Goal: Task Accomplishment & Management: Use online tool/utility

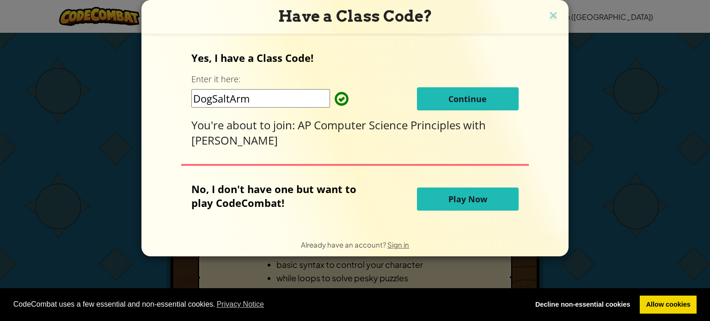
drag, startPoint x: 270, startPoint y: 101, endPoint x: 112, endPoint y: 90, distance: 158.5
click at [116, 91] on div "Have a Class Code? Yes, I have a Class Code! Enter it here: DogSaltArm Continue…" at bounding box center [355, 160] width 710 height 321
click at [255, 96] on input "DogSaltArm" at bounding box center [260, 98] width 139 height 18
click at [455, 104] on span "Continue" at bounding box center [467, 98] width 38 height 11
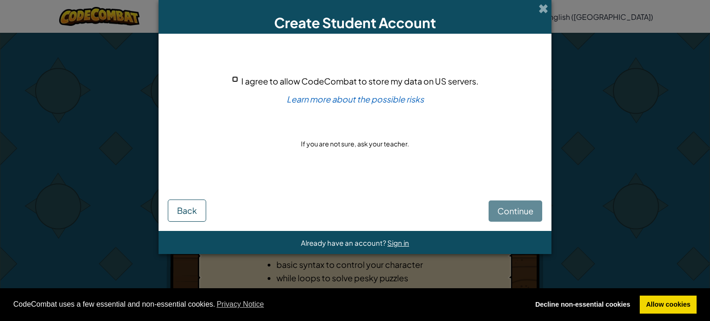
click at [234, 79] on input "I agree to allow CodeCombat to store my data on US servers." at bounding box center [235, 79] width 6 height 6
checkbox input "true"
click at [507, 211] on span "Continue" at bounding box center [515, 211] width 36 height 11
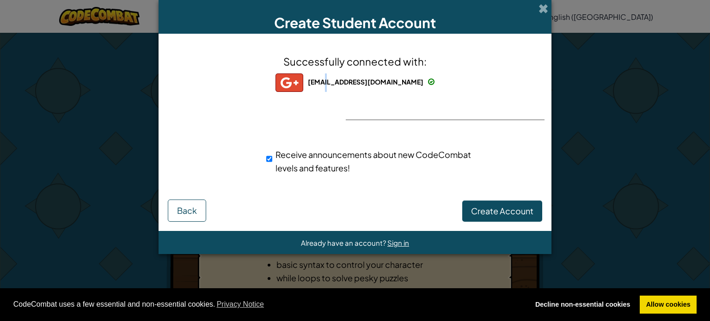
click at [338, 90] on div "324463ob@sagestudent.org" at bounding box center [355, 83] width 159 height 18
click at [342, 80] on span "324463ob@sagestudent.org" at bounding box center [366, 82] width 116 height 8
click at [405, 83] on span "324463ob@sagestudent.org" at bounding box center [366, 82] width 116 height 8
click at [416, 81] on div "324463ob@sagestudent.org" at bounding box center [355, 83] width 159 height 18
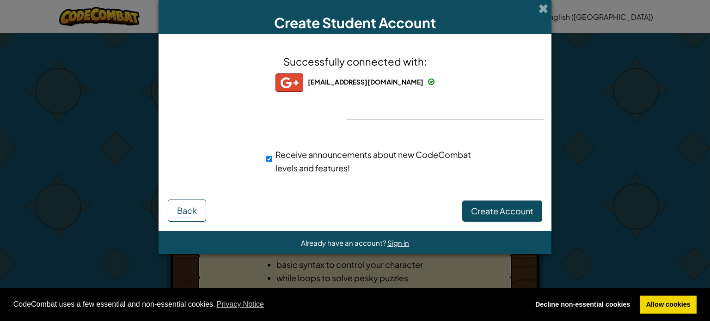
click at [428, 80] on span at bounding box center [431, 82] width 6 height 6
click at [399, 241] on span "Sign in" at bounding box center [398, 243] width 22 height 9
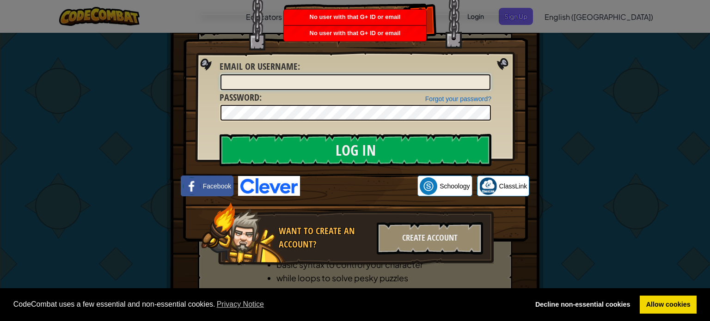
click at [370, 81] on input "Email or Username :" at bounding box center [356, 82] width 270 height 16
click at [436, 239] on div "Create Account" at bounding box center [430, 238] width 106 height 32
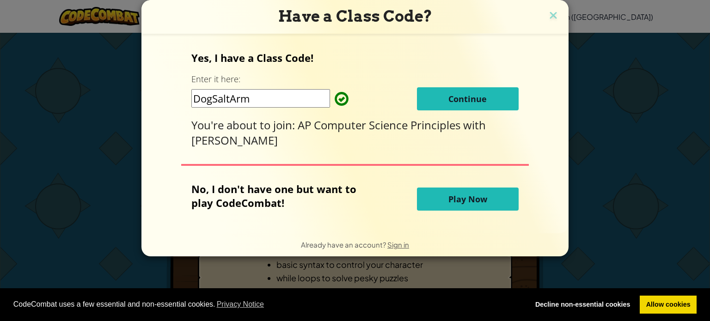
click at [553, 13] on img at bounding box center [553, 16] width 12 height 14
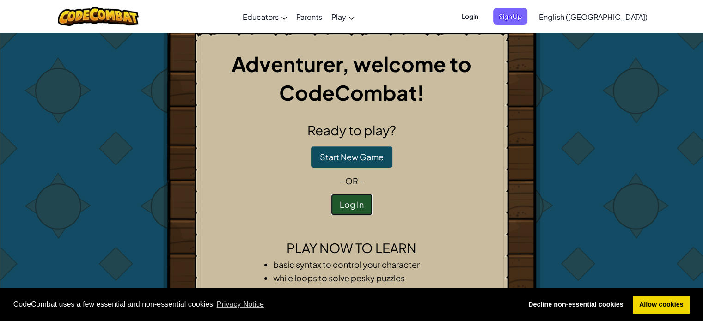
click at [346, 207] on button "Log In" at bounding box center [352, 204] width 42 height 21
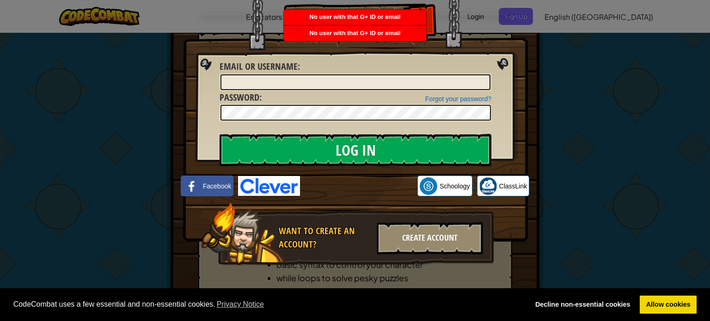
click at [425, 241] on div "Create Account" at bounding box center [430, 238] width 106 height 32
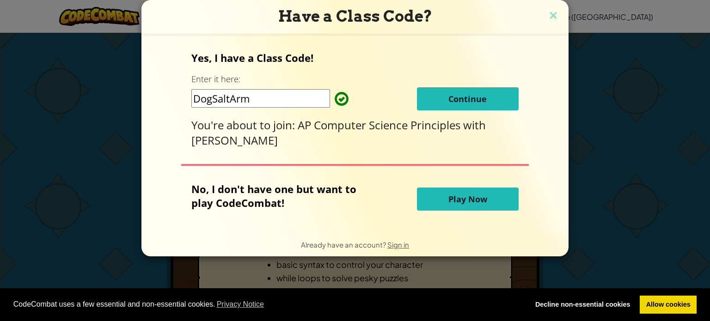
click at [432, 96] on button "Continue" at bounding box center [468, 98] width 102 height 23
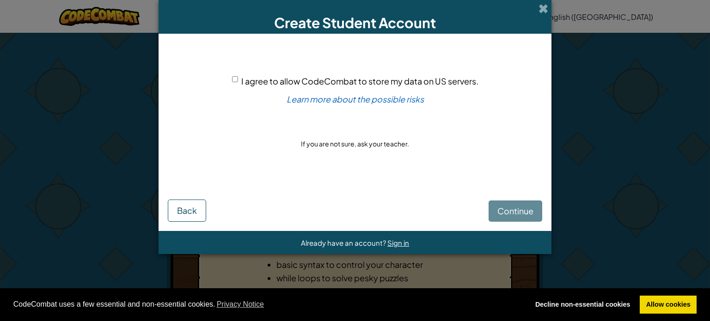
click at [235, 80] on input "I agree to allow CodeCombat to store my data on US servers." at bounding box center [235, 79] width 6 height 6
checkbox input "true"
click at [520, 210] on span "Continue" at bounding box center [515, 211] width 36 height 11
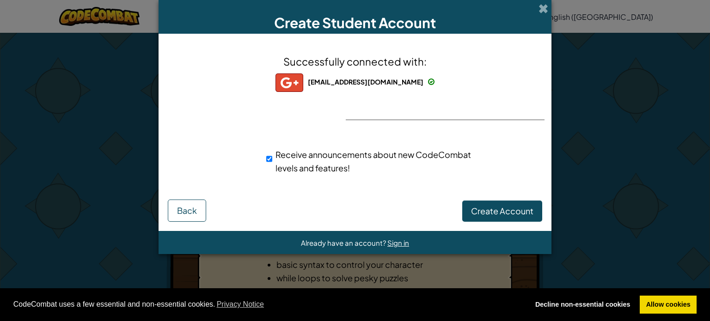
click at [381, 78] on span "324463ob@sagestudent.org" at bounding box center [366, 82] width 116 height 8
click at [382, 78] on span "324463ob@sagestudent.org" at bounding box center [366, 82] width 116 height 8
click at [384, 79] on span "324463ob@sagestudent.org" at bounding box center [366, 82] width 116 height 8
drag, startPoint x: 421, startPoint y: 79, endPoint x: 428, endPoint y: 75, distance: 7.5
click at [424, 78] on div "Successfully connected with: 324463ob@sagestudent.org 324463ob@sagestudent.org …" at bounding box center [355, 120] width 370 height 155
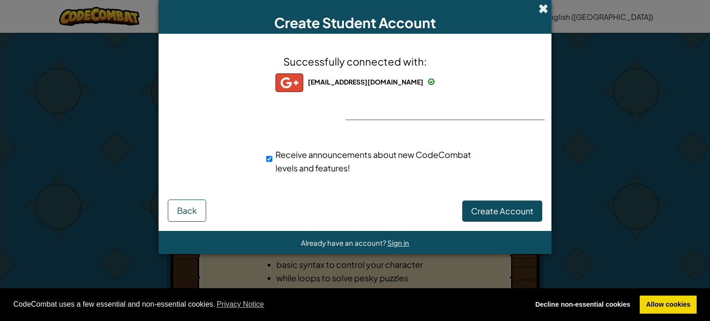
click at [546, 10] on span at bounding box center [544, 9] width 10 height 10
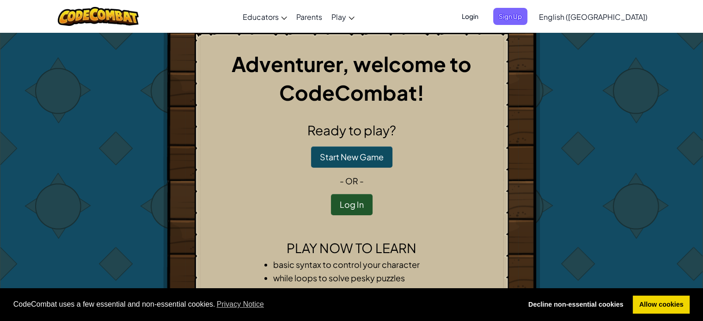
click at [484, 19] on span "Login" at bounding box center [470, 16] width 28 height 17
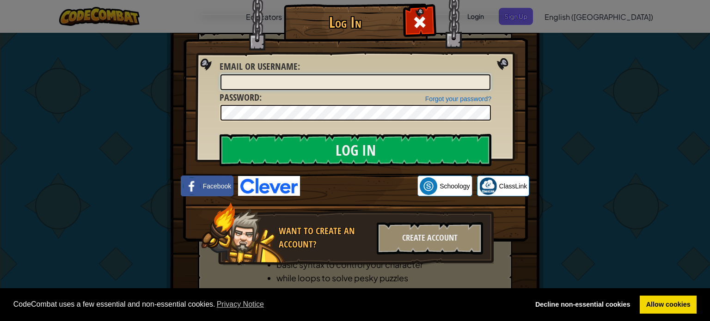
click at [276, 85] on input "Email or Username :" at bounding box center [356, 82] width 270 height 16
click at [412, 236] on div "Create Account" at bounding box center [430, 238] width 106 height 32
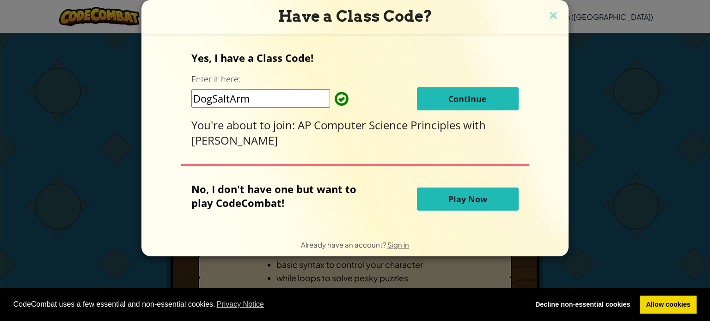
drag, startPoint x: 256, startPoint y: 104, endPoint x: 160, endPoint y: 96, distance: 96.5
click at [162, 96] on div "Yes, I have a Class Code! Enter it here: DogSaltArm Continue You're about to jo…" at bounding box center [355, 133] width 409 height 181
type input "s"
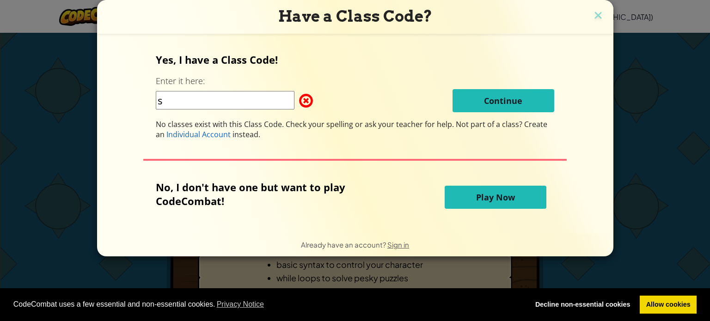
drag, startPoint x: 191, startPoint y: 100, endPoint x: 163, endPoint y: 94, distance: 28.8
click at [164, 96] on input "s" at bounding box center [225, 100] width 139 height 18
click at [187, 113] on div "Yes, I have a Class Code! Enter it here: s Continue No classes exist with this …" at bounding box center [355, 96] width 399 height 87
click at [189, 104] on input "s" at bounding box center [225, 100] width 139 height 18
drag, startPoint x: 160, startPoint y: 94, endPoint x: 150, endPoint y: 93, distance: 9.3
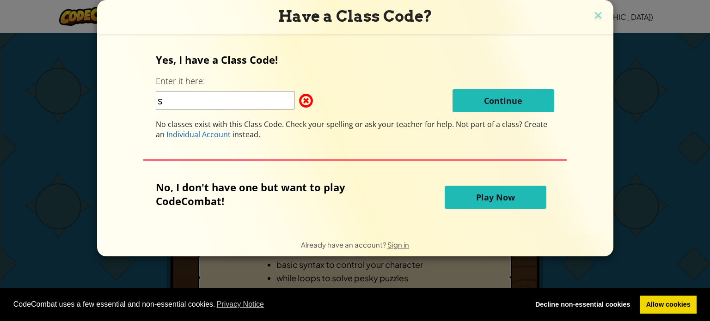
click at [151, 94] on div "Yes, I have a Class Code! Enter it here: s Continue No classes exist with this …" at bounding box center [355, 133] width 498 height 181
click at [602, 18] on h3 "Have a Class Code?" at bounding box center [355, 16] width 503 height 19
click at [599, 17] on img at bounding box center [598, 16] width 12 height 14
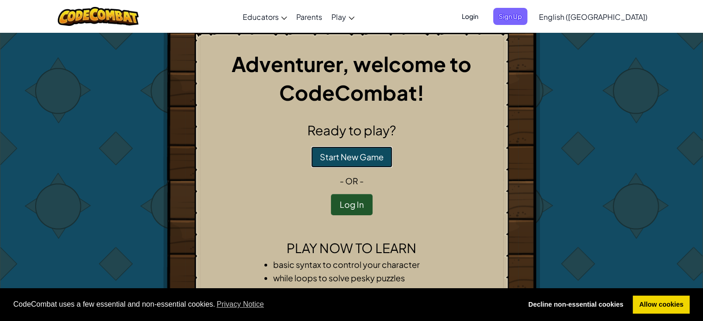
click at [377, 149] on button "Start New Game" at bounding box center [351, 157] width 81 height 21
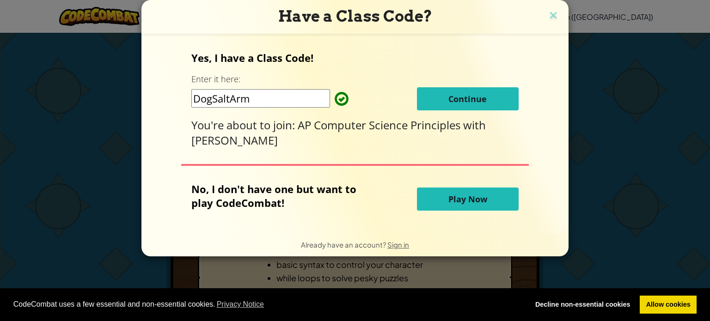
click at [264, 100] on input "DogSaltArm" at bounding box center [260, 98] width 139 height 18
drag, startPoint x: 457, startPoint y: 96, endPoint x: 452, endPoint y: 97, distance: 5.1
click at [452, 97] on span "Continue" at bounding box center [467, 98] width 38 height 11
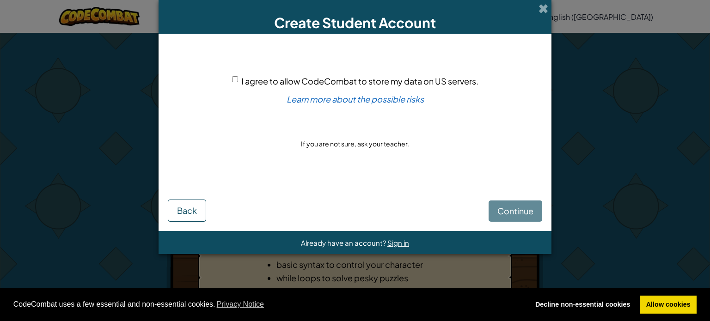
click at [239, 81] on div "I agree to allow CodeCombat to store my data on US servers." at bounding box center [355, 80] width 246 height 13
click at [233, 81] on input "I agree to allow CodeCombat to store my data on US servers." at bounding box center [235, 79] width 6 height 6
checkbox input "true"
click at [507, 210] on span "Continue" at bounding box center [515, 211] width 36 height 11
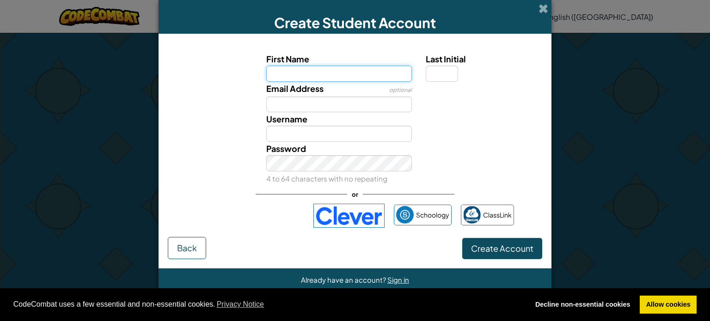
click at [334, 76] on input "First Name" at bounding box center [339, 74] width 146 height 16
type input "Oliver"
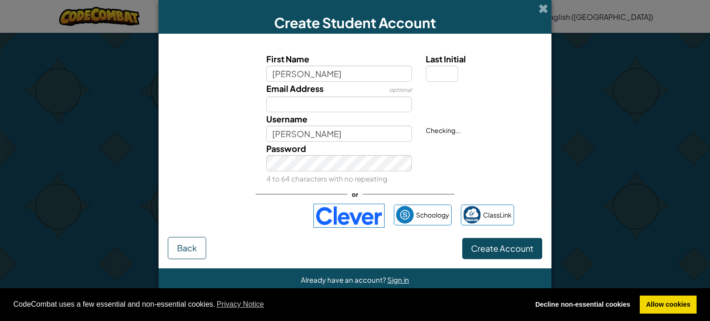
click at [445, 82] on div at bounding box center [483, 88] width 128 height 13
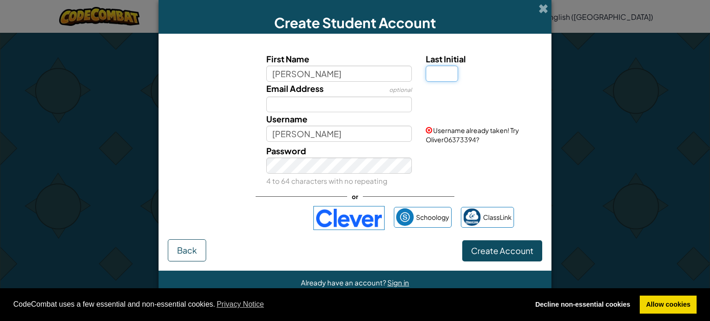
click at [441, 74] on input "Last Initial" at bounding box center [442, 74] width 32 height 16
type input "B"
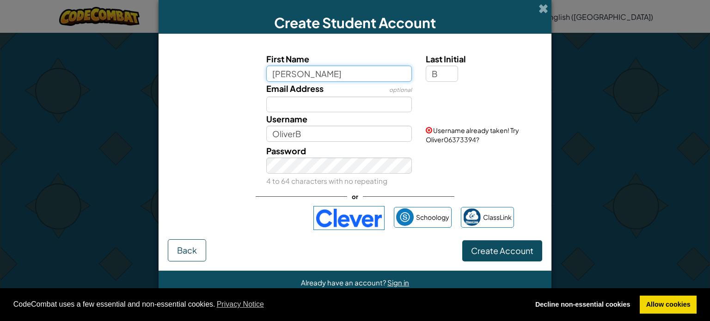
click at [331, 74] on input "Oliver" at bounding box center [339, 74] width 146 height 16
click at [334, 75] on input "Oliver" at bounding box center [339, 74] width 146 height 16
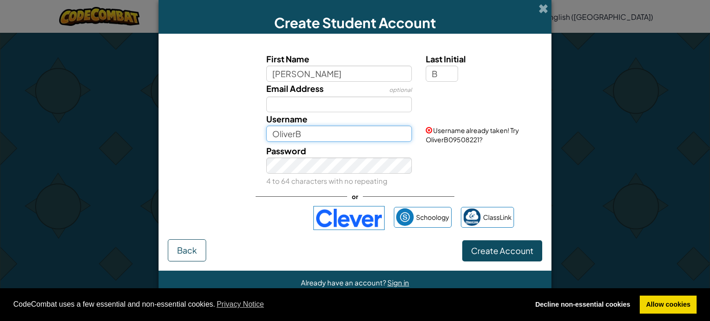
click at [317, 138] on input "OliverB" at bounding box center [339, 134] width 146 height 16
type input "O"
click at [306, 131] on input "OBAs" at bounding box center [339, 134] width 146 height 16
click at [462, 240] on button "Create Account" at bounding box center [502, 250] width 80 height 21
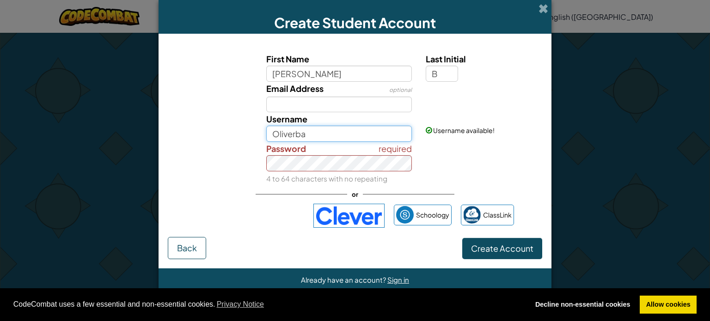
type input "Oliverba"
click at [462, 238] on button "Create Account" at bounding box center [502, 248] width 80 height 21
click at [494, 252] on span "Create Account" at bounding box center [502, 248] width 62 height 11
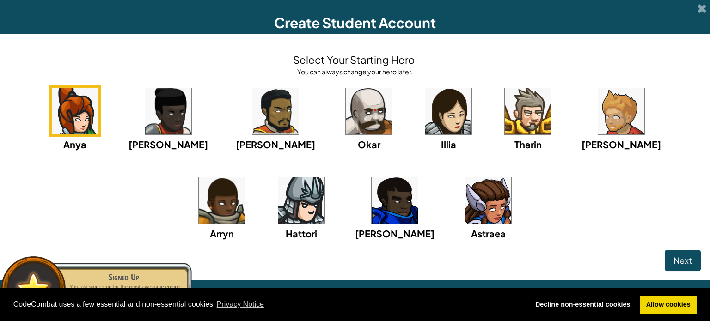
click at [372, 205] on img at bounding box center [395, 201] width 46 height 46
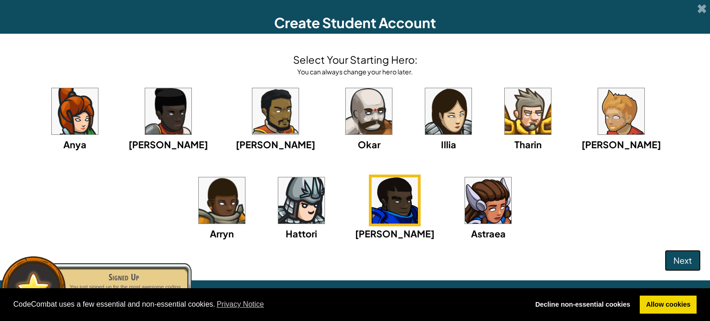
click at [686, 257] on span "Next" at bounding box center [683, 260] width 18 height 11
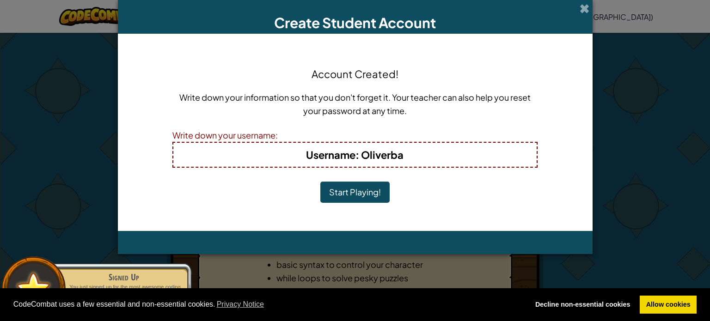
click at [367, 188] on button "Start Playing!" at bounding box center [354, 192] width 69 height 21
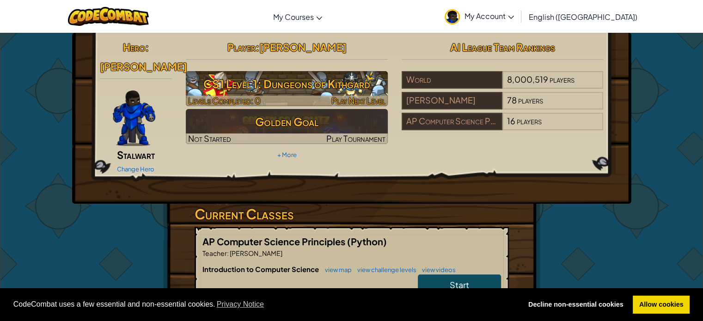
click at [288, 90] on h3 "CS1 Level 1: Dungeons of Kithgard" at bounding box center [287, 84] width 202 height 21
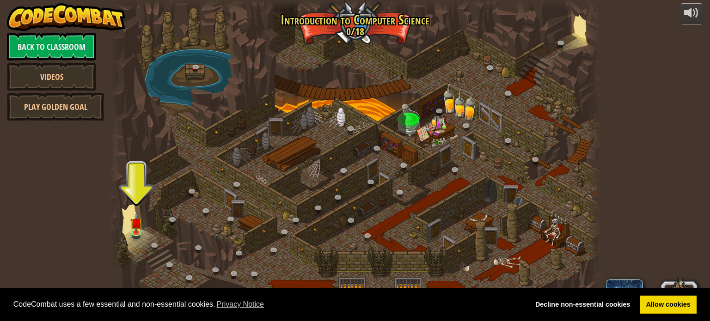
click at [147, 232] on div at bounding box center [354, 160] width 491 height 321
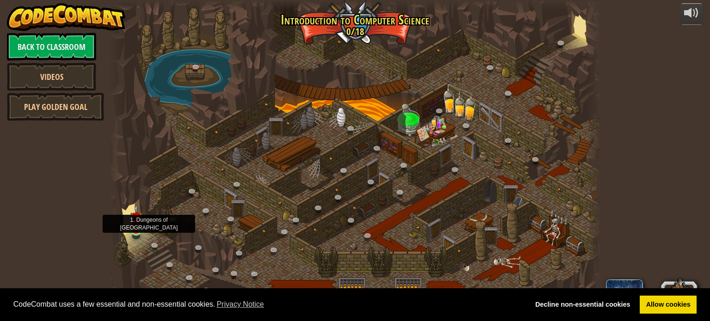
click at [137, 232] on div at bounding box center [136, 231] width 10 height 10
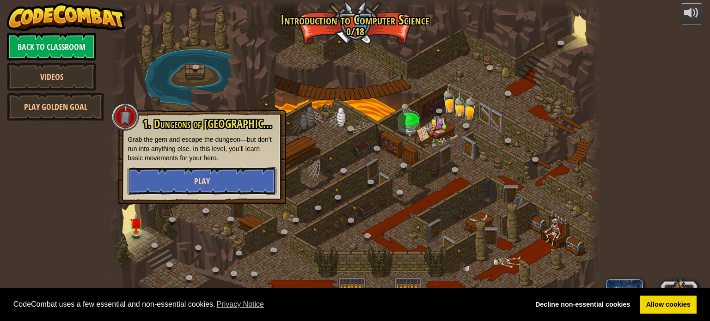
click at [181, 181] on button "Play" at bounding box center [202, 181] width 149 height 28
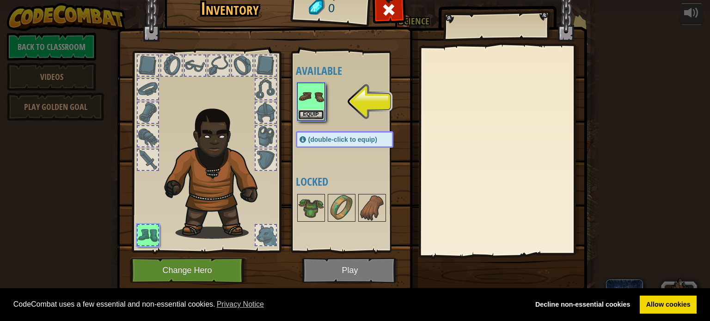
drag, startPoint x: 321, startPoint y: 118, endPoint x: 311, endPoint y: 114, distance: 11.6
click at [320, 118] on button "Equip" at bounding box center [311, 115] width 26 height 10
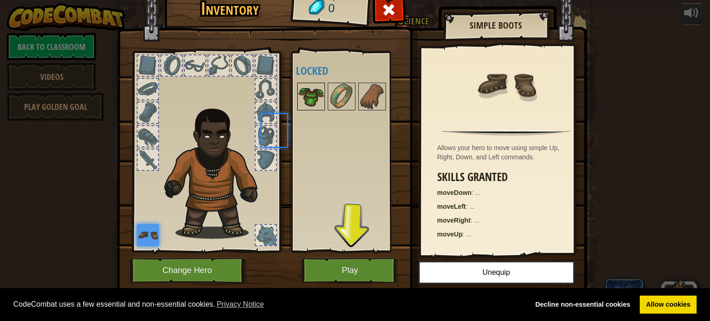
click at [304, 110] on div at bounding box center [311, 97] width 28 height 28
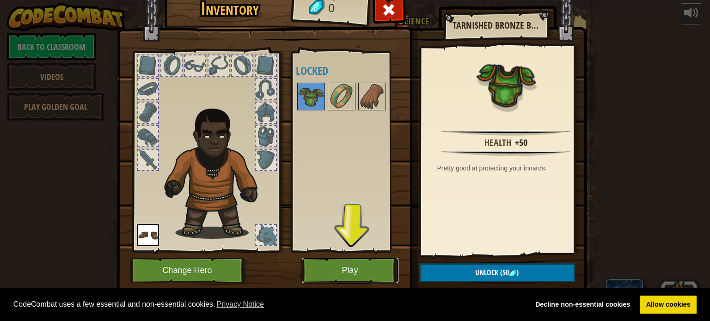
click at [329, 261] on button "Play" at bounding box center [350, 270] width 97 height 25
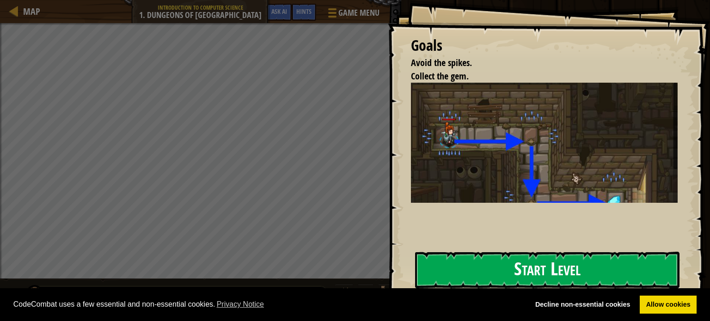
click at [477, 264] on button "Start Level" at bounding box center [547, 270] width 264 height 37
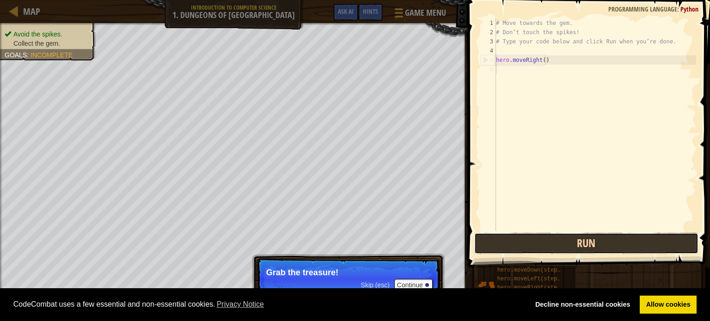
click at [546, 236] on button "Run" at bounding box center [586, 243] width 224 height 21
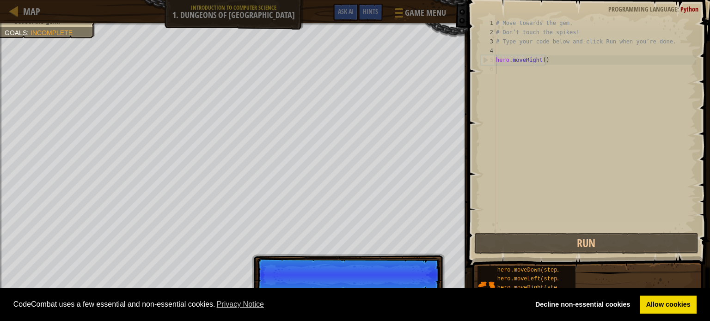
scroll to position [4, 0]
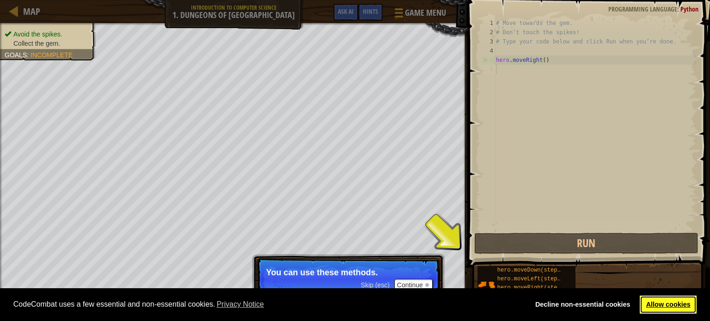
drag, startPoint x: 662, startPoint y: 307, endPoint x: 651, endPoint y: 303, distance: 11.3
click at [662, 307] on link "Allow cookies" at bounding box center [668, 305] width 57 height 18
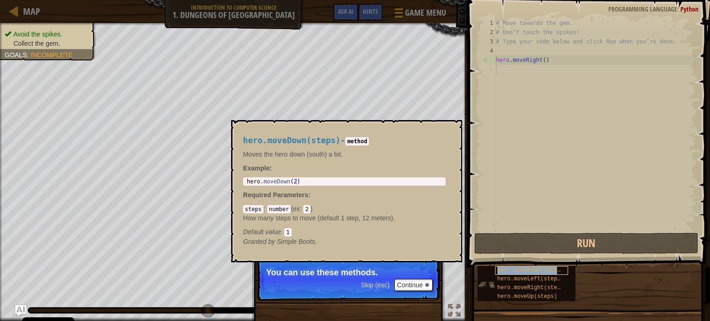
click at [521, 268] on span "hero.moveDown(steps)" at bounding box center [530, 270] width 67 height 6
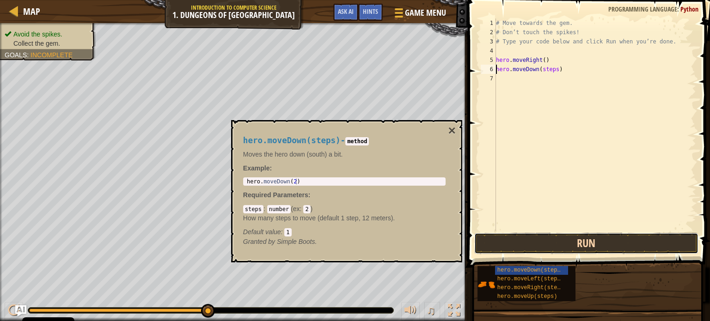
click at [533, 245] on button "Run" at bounding box center [586, 243] width 224 height 21
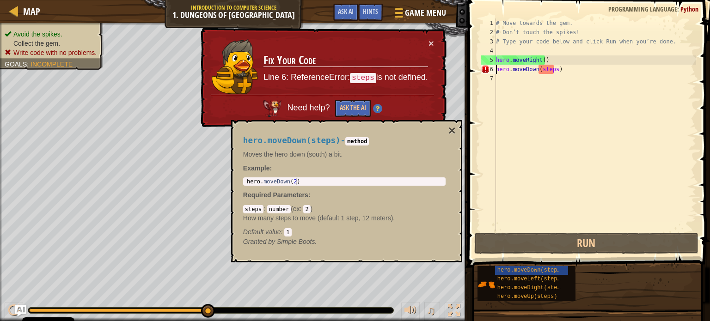
click at [546, 68] on div "# Move towards the gem. # Don’t touch the spikes! # Type your code below and cl…" at bounding box center [595, 133] width 202 height 231
drag, startPoint x: 553, startPoint y: 68, endPoint x: 540, endPoint y: 69, distance: 13.4
click at [540, 69] on div "# Move towards the gem. # Don’t touch the spikes! # Type your code below and cl…" at bounding box center [595, 133] width 202 height 231
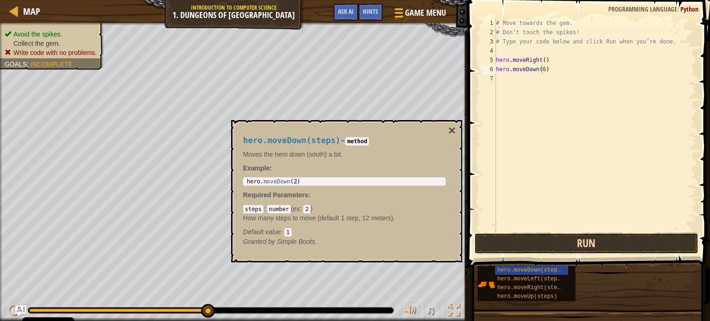
click at [545, 239] on button "Run" at bounding box center [586, 243] width 224 height 21
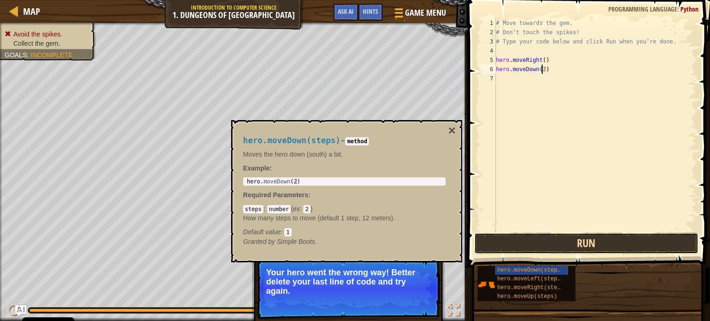
click at [544, 236] on button "Run" at bounding box center [586, 243] width 224 height 21
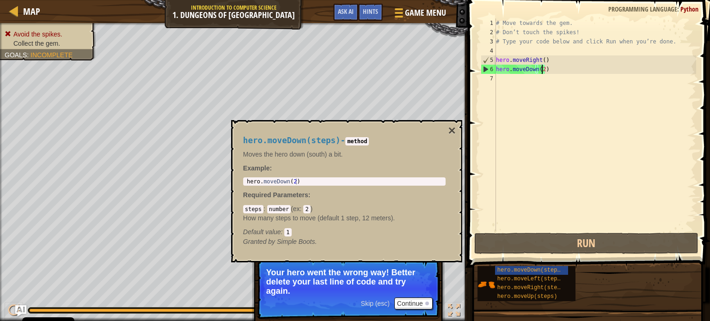
click at [540, 67] on div "# Move towards the gem. # Don’t touch the spikes! # Type your code below and cl…" at bounding box center [595, 133] width 202 height 231
click at [540, 68] on div "# Move towards the gem. # Don’t touch the spikes! # Type your code below and cl…" at bounding box center [595, 133] width 202 height 231
type textarea "hero.moveDown()"
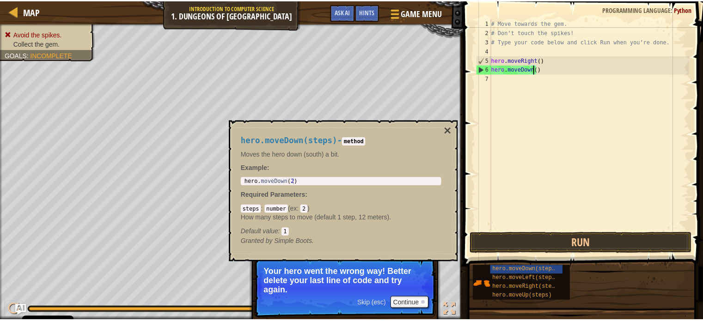
scroll to position [4, 0]
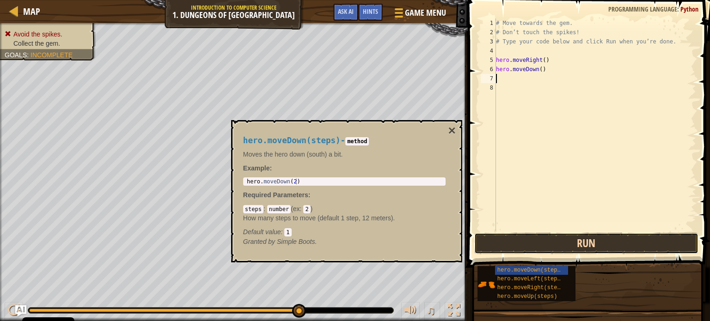
click at [566, 247] on button "Run" at bounding box center [586, 243] width 224 height 21
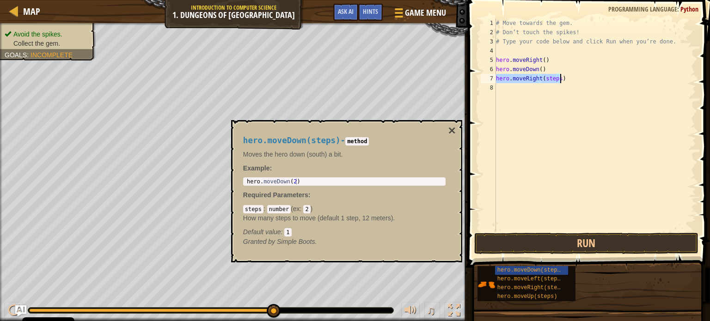
click at [554, 79] on div "# Move towards the gem. # Don’t touch the spikes! # Type your code below and cl…" at bounding box center [595, 124] width 202 height 213
click at [551, 79] on div "# Move towards the gem. # Don’t touch the spikes! # Type your code below and cl…" at bounding box center [595, 133] width 202 height 231
type textarea "hero.moveRight()"
click at [526, 229] on div "# Move towards the gem. # Don’t touch the spikes! # Type your code below and cl…" at bounding box center [595, 133] width 202 height 231
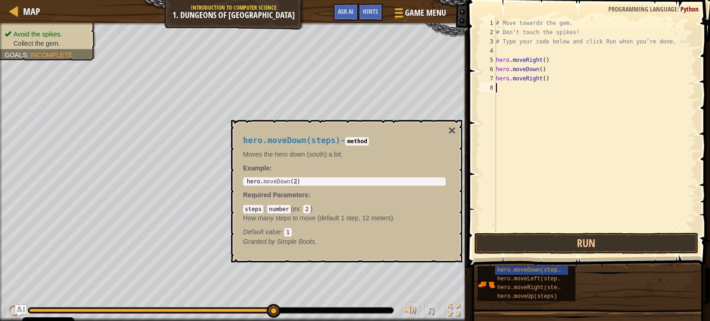
click at [534, 249] on button "Run" at bounding box center [586, 243] width 224 height 21
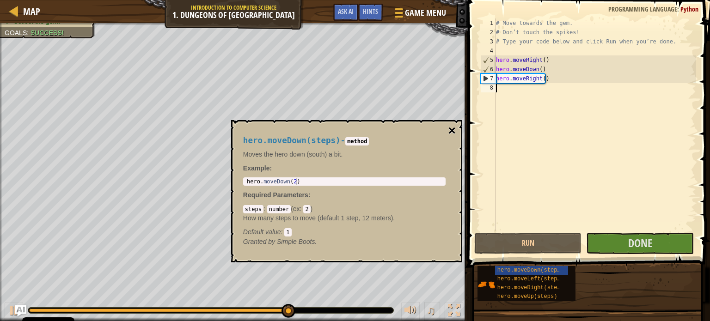
click at [454, 131] on button "×" at bounding box center [451, 130] width 7 height 13
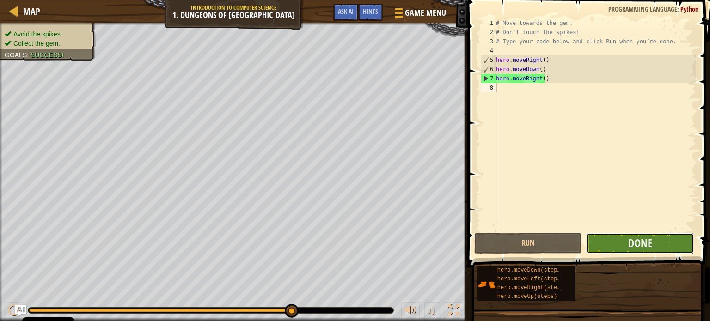
click at [608, 235] on button "Done" at bounding box center [640, 243] width 108 height 21
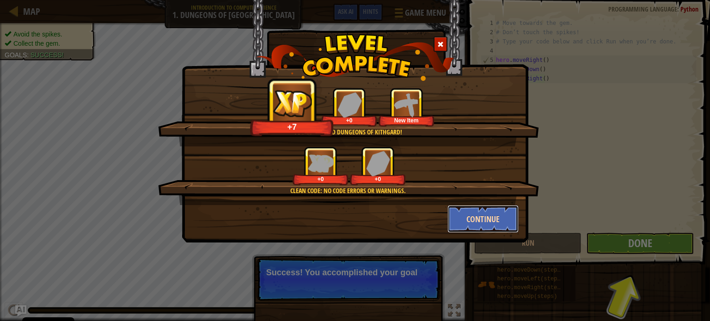
click at [483, 219] on button "Continue" at bounding box center [484, 219] width 72 height 28
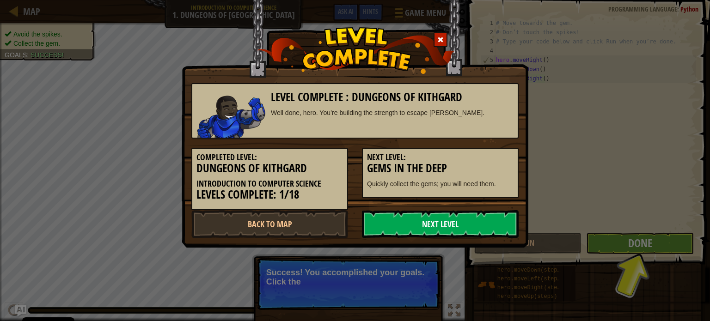
click at [479, 217] on link "Next Level" at bounding box center [440, 224] width 157 height 28
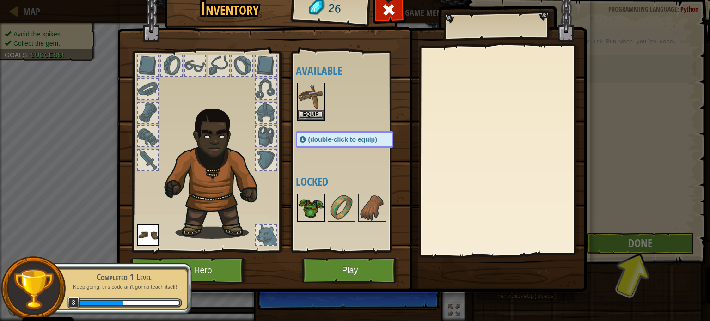
click at [311, 205] on img at bounding box center [311, 208] width 26 height 26
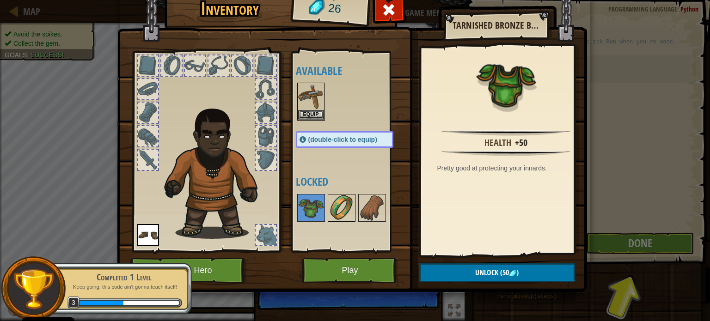
click at [340, 212] on img at bounding box center [342, 208] width 26 height 26
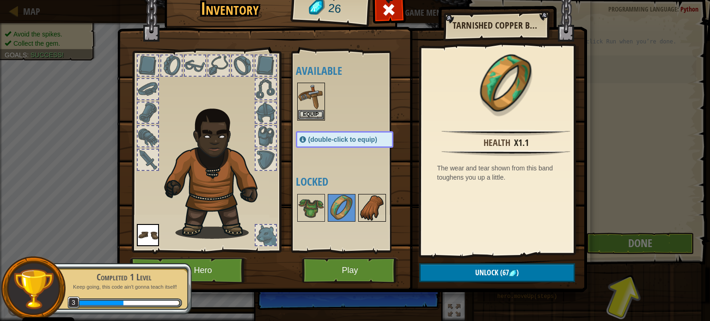
click at [366, 202] on img at bounding box center [372, 208] width 26 height 26
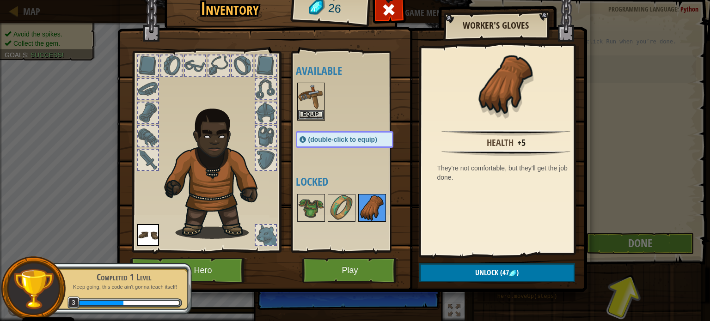
click at [364, 202] on img at bounding box center [372, 208] width 26 height 26
click at [338, 205] on img at bounding box center [342, 208] width 26 height 26
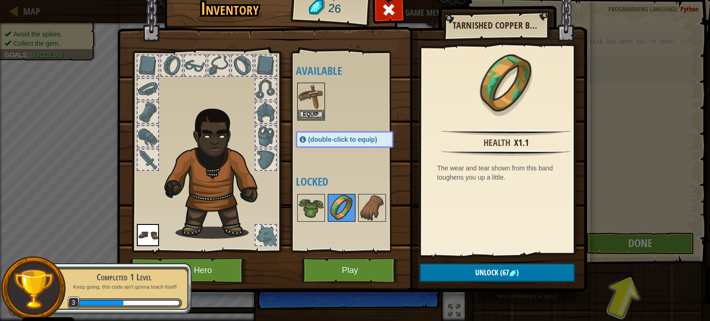
click at [336, 206] on img at bounding box center [342, 208] width 26 height 26
drag, startPoint x: 316, startPoint y: 205, endPoint x: 324, endPoint y: 205, distance: 7.9
click at [315, 205] on img at bounding box center [311, 208] width 26 height 26
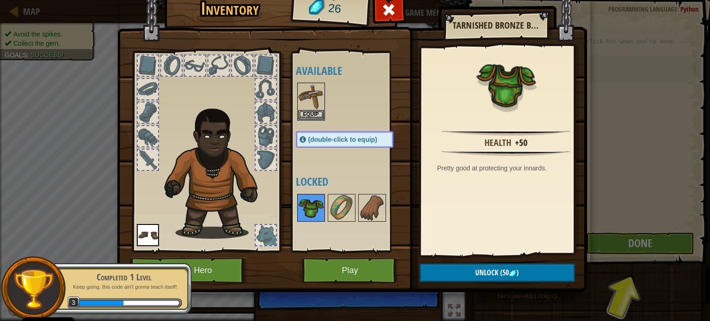
click at [304, 203] on img at bounding box center [311, 208] width 26 height 26
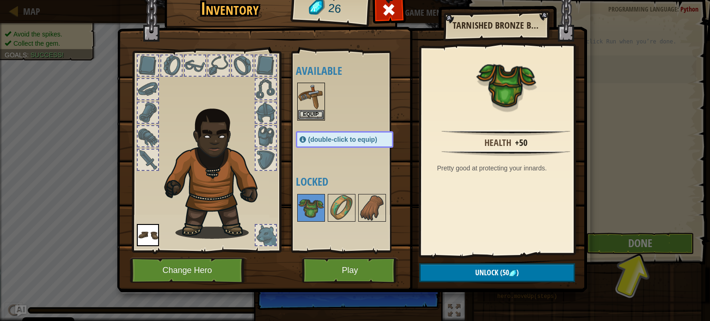
click at [663, 253] on div "Inventory 26 Available Equip Equip (double-click to equip) Locked Tarnished Bro…" at bounding box center [355, 160] width 710 height 321
drag, startPoint x: 390, startPoint y: 10, endPoint x: 411, endPoint y: 25, distance: 25.4
click at [390, 10] on span at bounding box center [388, 9] width 15 height 15
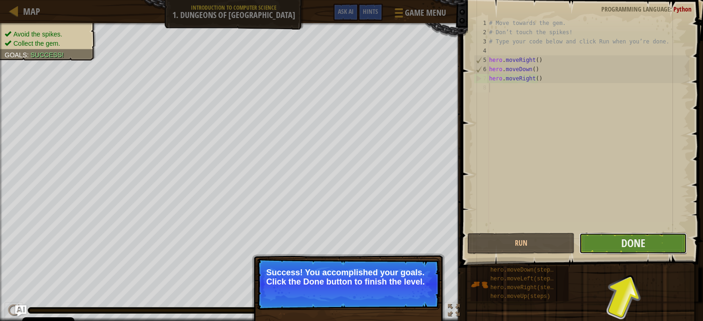
click at [655, 252] on button "Done" at bounding box center [633, 243] width 108 height 21
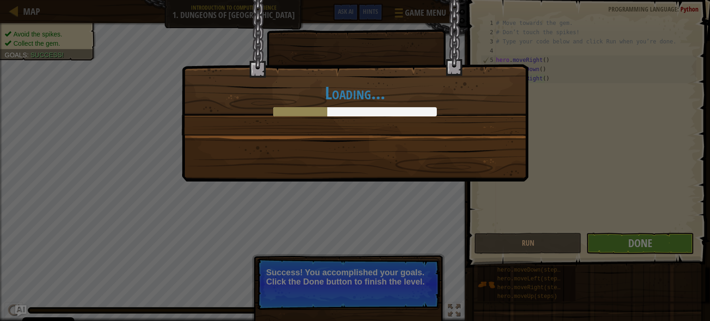
drag, startPoint x: 643, startPoint y: 240, endPoint x: 634, endPoint y: 239, distance: 8.3
click at [642, 241] on div "Loading..." at bounding box center [355, 160] width 710 height 321
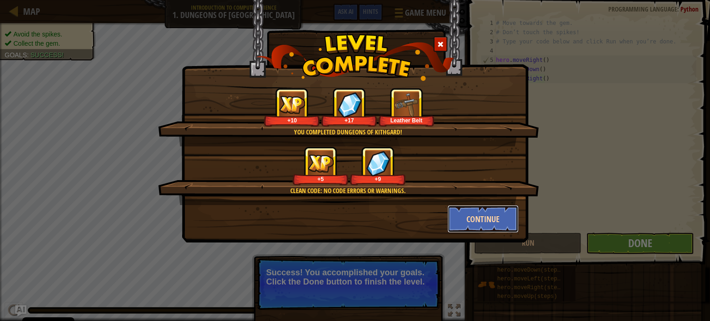
click at [474, 212] on button "Continue" at bounding box center [484, 219] width 72 height 28
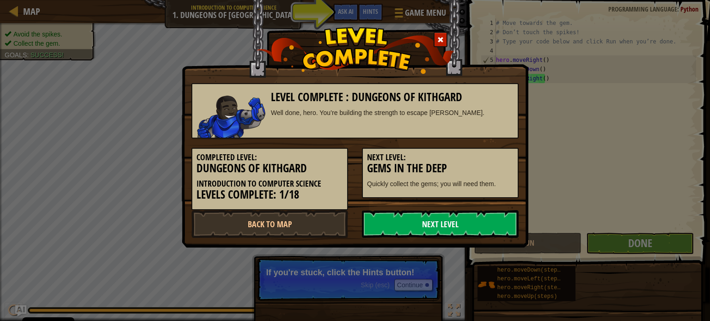
click at [436, 225] on link "Next Level" at bounding box center [440, 224] width 157 height 28
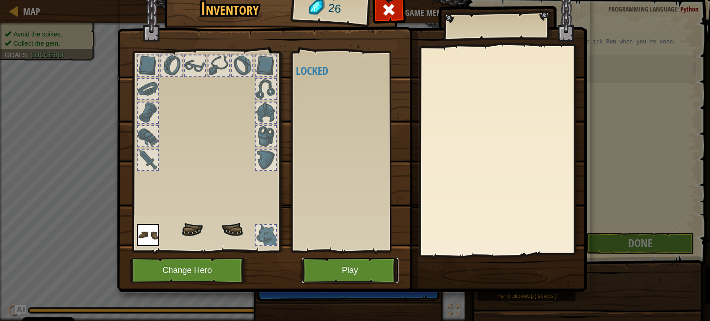
click at [347, 266] on button "Play" at bounding box center [350, 270] width 97 height 25
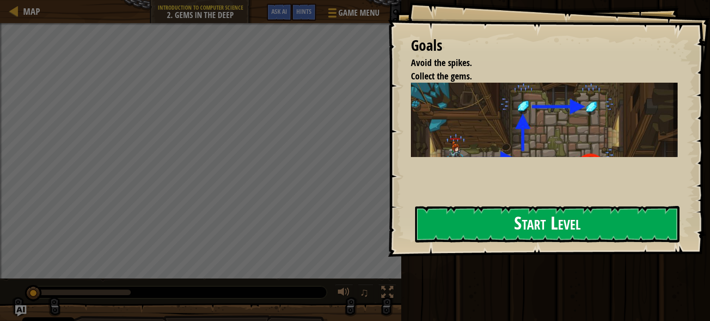
click at [486, 214] on button "Start Level" at bounding box center [547, 224] width 264 height 37
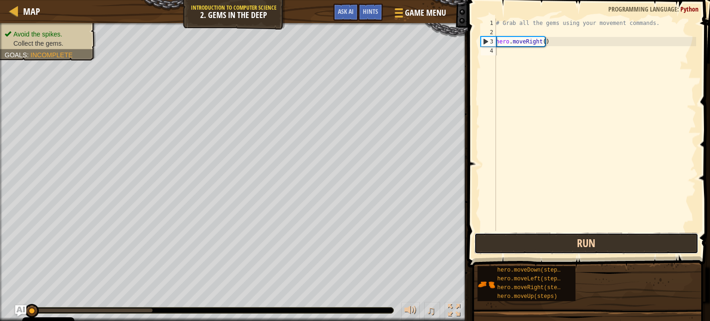
click at [557, 241] on button "Run" at bounding box center [586, 243] width 224 height 21
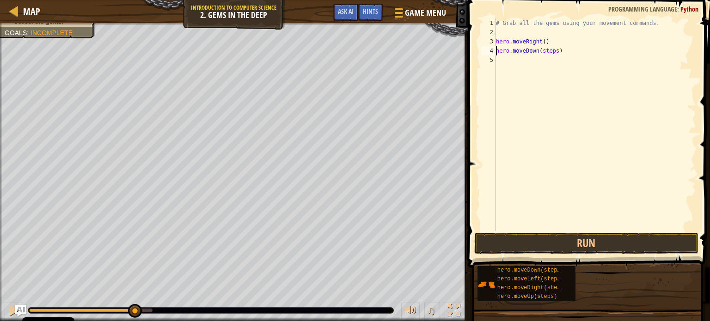
click at [546, 55] on div "# Grab all the gems using your movement commands. hero . moveRight ( ) hero . m…" at bounding box center [595, 133] width 202 height 231
click at [547, 53] on div "# Grab all the gems using your movement commands. hero . moveRight ( ) hero . m…" at bounding box center [595, 133] width 202 height 231
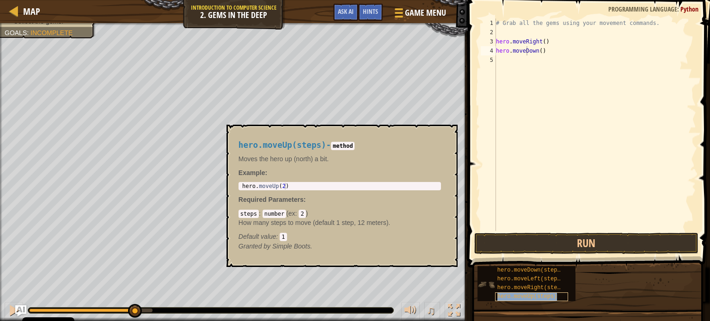
type textarea "hero.moveDhero.moveUp(steps)own()"
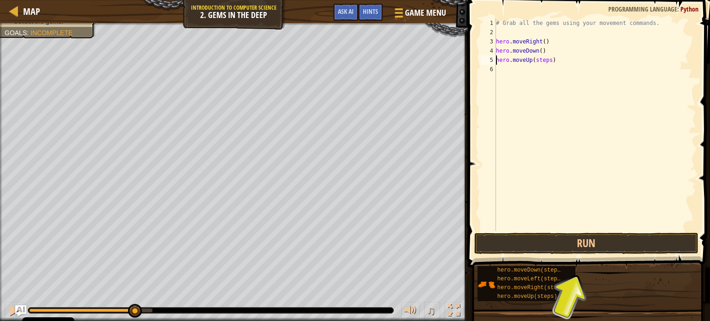
click at [538, 62] on div "# Grab all the gems using your movement commands. hero . moveRight ( ) hero . m…" at bounding box center [595, 133] width 202 height 231
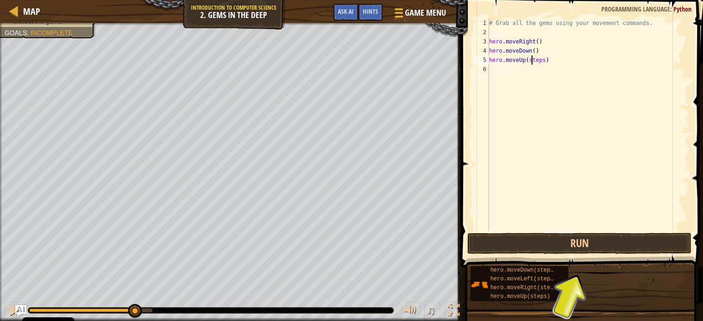
click at [538, 61] on div "# Grab all the gems using your movement commands. hero . moveRight ( ) hero . m…" at bounding box center [588, 133] width 202 height 231
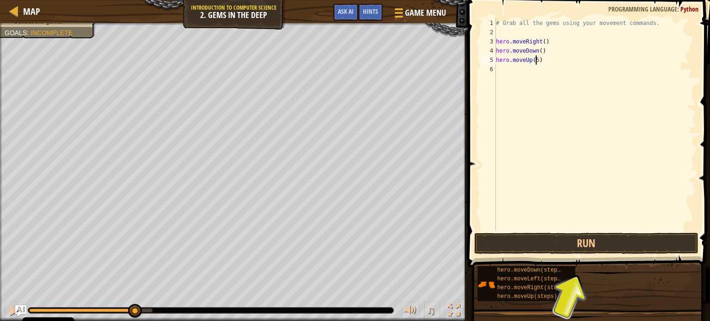
scroll to position [4, 2]
click at [540, 244] on button "Run" at bounding box center [586, 243] width 224 height 21
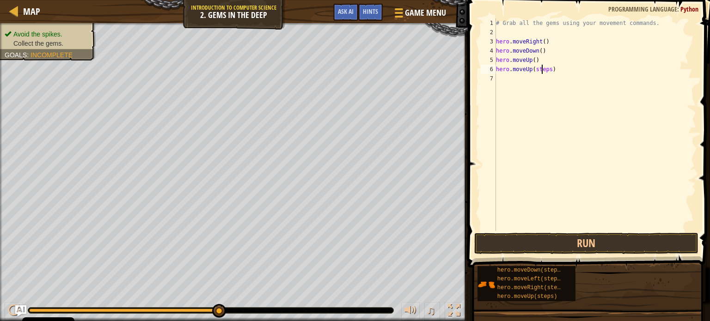
click at [540, 70] on div "# Grab all the gems using your movement commands. hero . moveRight ( ) hero . m…" at bounding box center [595, 133] width 202 height 231
click at [548, 77] on div "# Grab all the gems using your movement commands. hero . moveRight ( ) hero . m…" at bounding box center [595, 133] width 202 height 231
click at [545, 87] on div "# Grab all the gems using your movement commands. hero . moveRight ( ) hero . m…" at bounding box center [595, 133] width 202 height 231
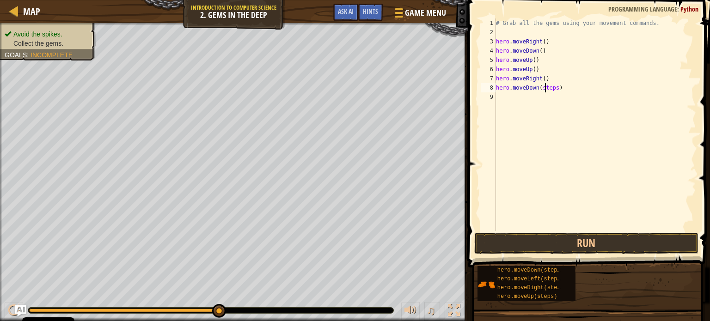
click at [546, 87] on div "# Grab all the gems using your movement commands. hero . moveRight ( ) hero . m…" at bounding box center [595, 133] width 202 height 231
type textarea "hero.moveDown()"
click at [605, 235] on button "Run" at bounding box center [586, 243] width 224 height 21
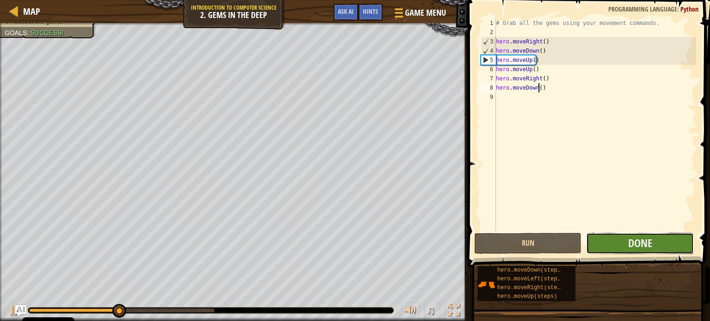
click at [614, 239] on button "Done" at bounding box center [640, 243] width 108 height 21
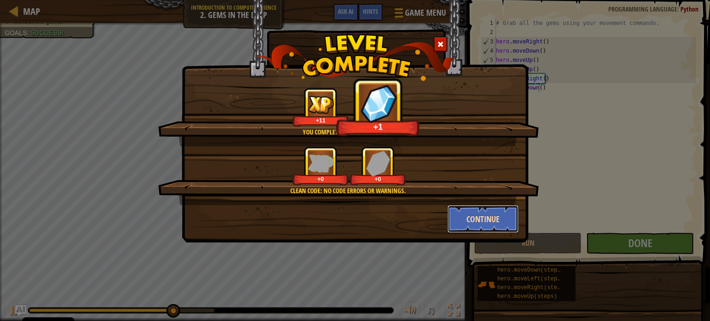
click at [496, 213] on button "Continue" at bounding box center [484, 219] width 72 height 28
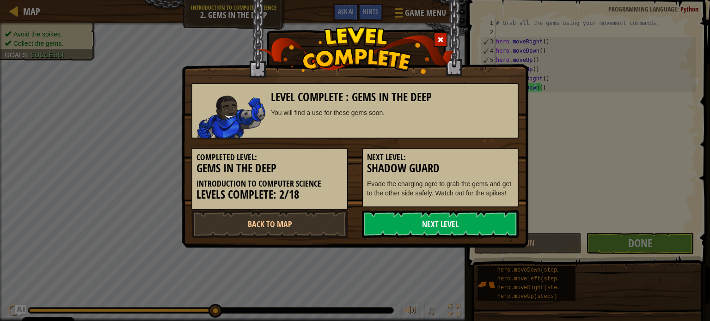
click at [402, 216] on link "Next Level" at bounding box center [440, 224] width 157 height 28
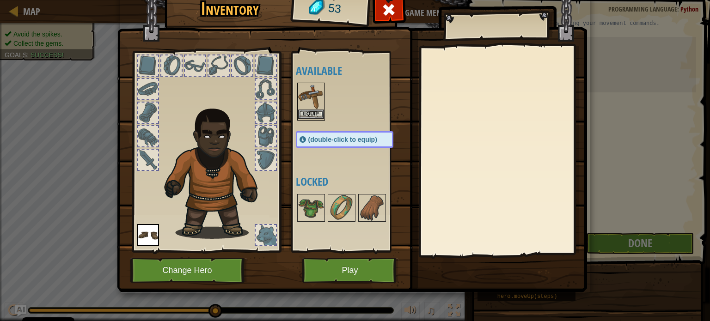
click at [309, 92] on img at bounding box center [311, 97] width 26 height 26
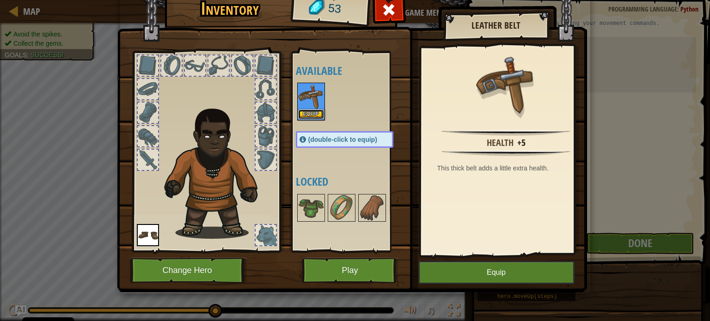
click at [313, 113] on button "Equip" at bounding box center [311, 115] width 26 height 10
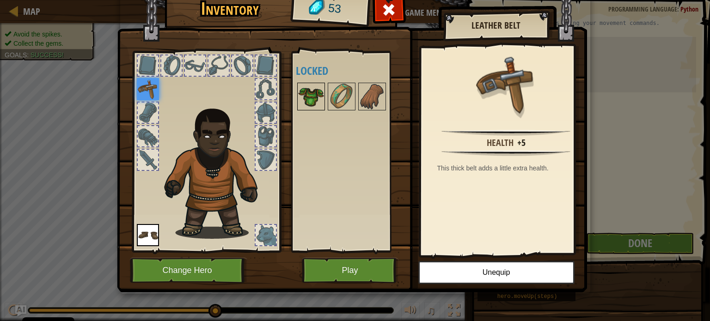
click at [318, 92] on img at bounding box center [311, 97] width 26 height 26
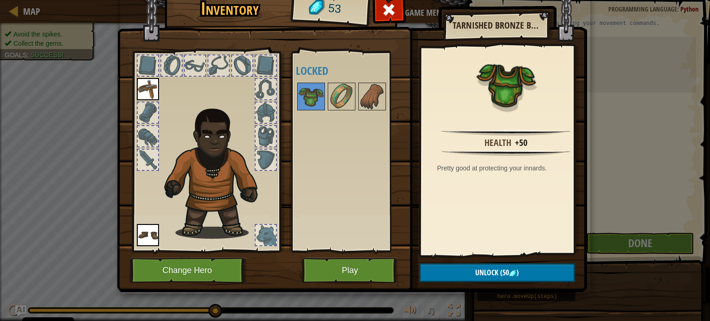
click at [154, 86] on img at bounding box center [148, 89] width 22 height 22
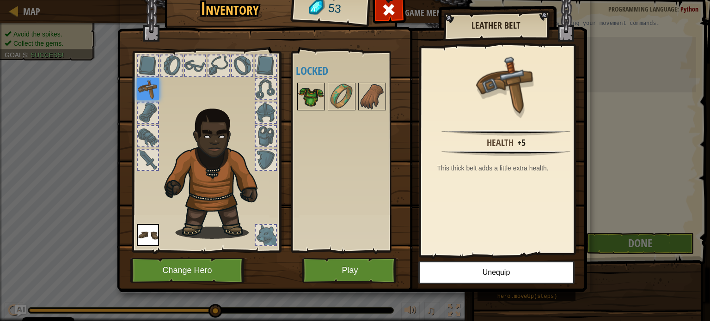
click at [311, 98] on img at bounding box center [311, 97] width 26 height 26
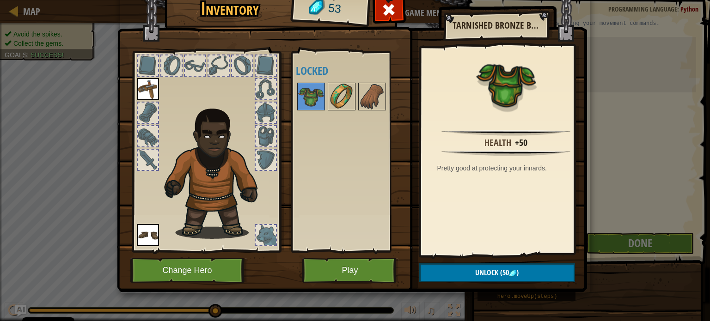
click at [336, 99] on img at bounding box center [342, 97] width 26 height 26
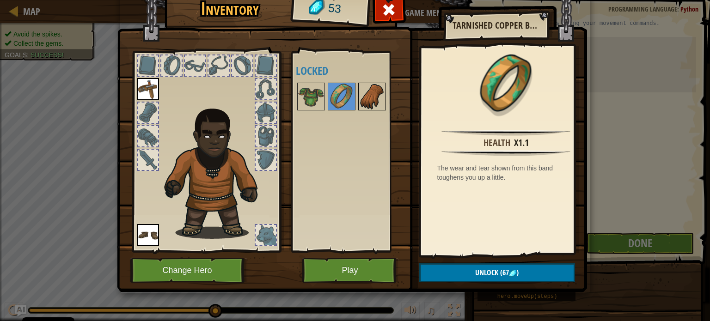
click at [372, 98] on img at bounding box center [372, 97] width 26 height 26
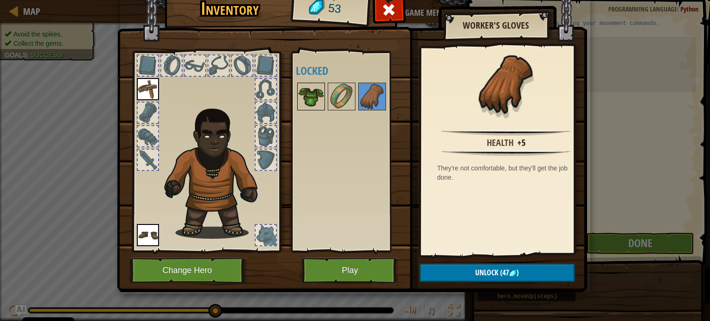
click at [306, 92] on img at bounding box center [311, 97] width 26 height 26
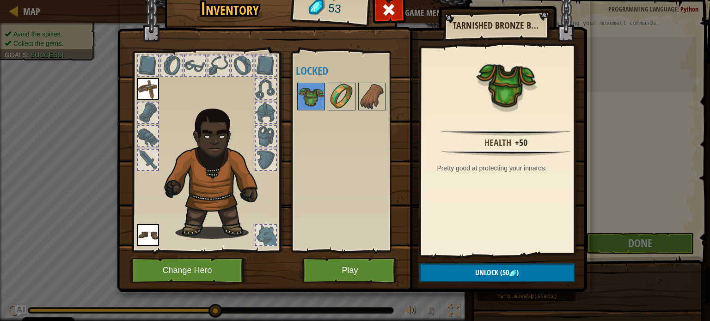
click at [338, 94] on img at bounding box center [342, 97] width 26 height 26
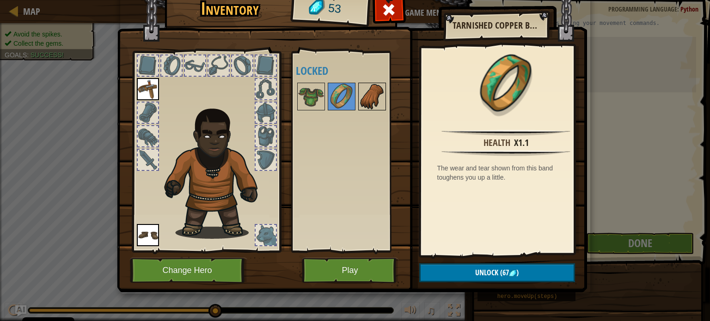
click at [364, 92] on img at bounding box center [372, 97] width 26 height 26
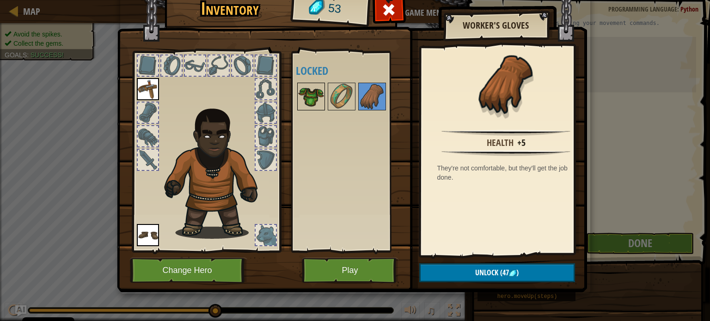
click at [304, 92] on img at bounding box center [311, 97] width 26 height 26
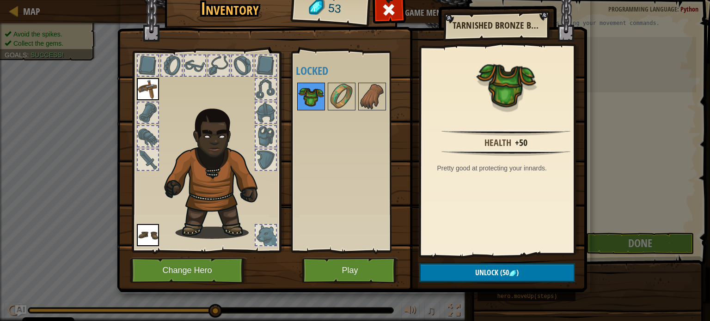
click at [306, 92] on img at bounding box center [311, 97] width 26 height 26
click at [319, 93] on img at bounding box center [311, 97] width 26 height 26
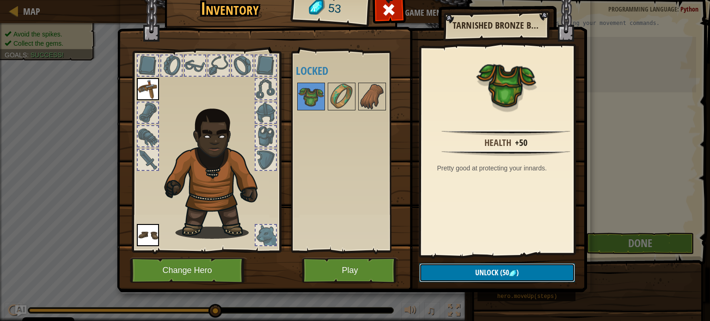
click at [457, 274] on button "Unlock (50 )" at bounding box center [497, 273] width 156 height 19
click at [485, 270] on button "Confirm" at bounding box center [497, 273] width 156 height 19
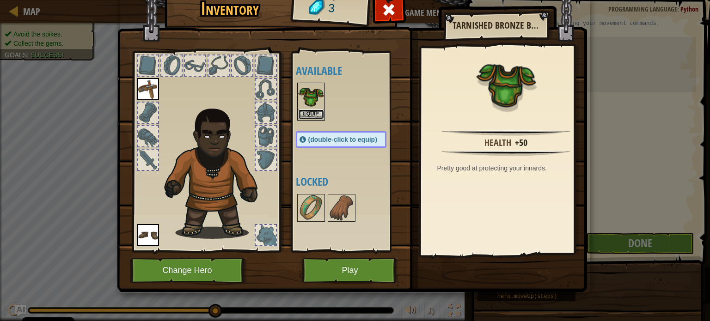
click at [308, 110] on button "Equip" at bounding box center [311, 115] width 26 height 10
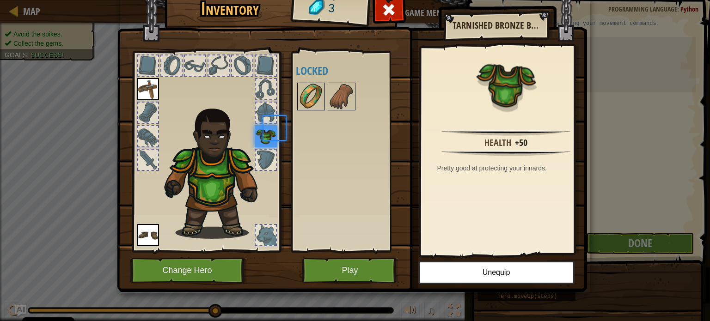
click at [308, 110] on div at bounding box center [311, 97] width 28 height 28
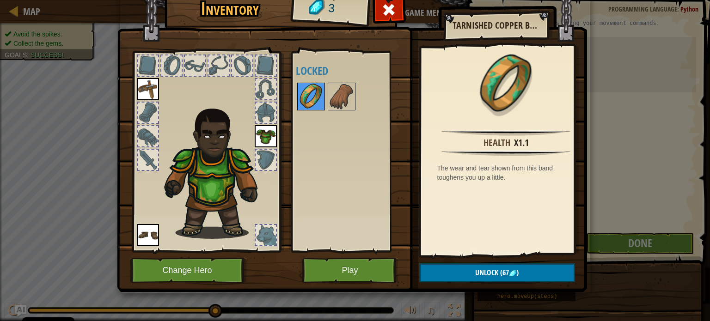
click at [310, 95] on img at bounding box center [311, 97] width 26 height 26
click at [359, 265] on button "Play" at bounding box center [350, 270] width 97 height 25
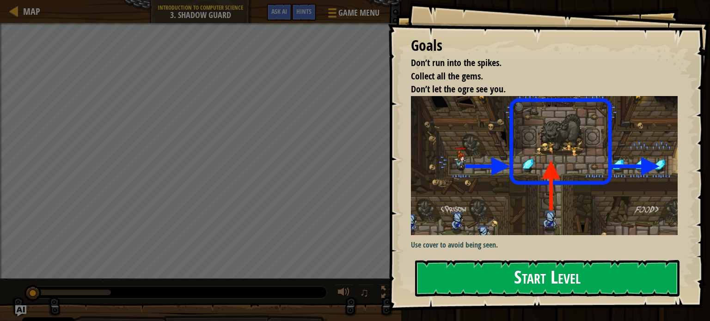
click at [478, 269] on button "Start Level" at bounding box center [547, 278] width 264 height 37
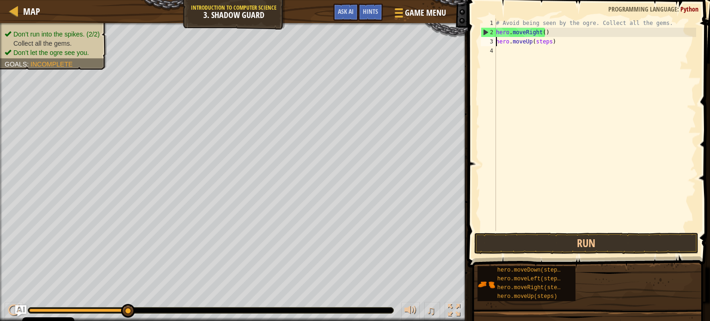
click at [544, 43] on div "# Avoid being seen by the ogre. Collect all the gems. hero . moveRight ( ) hero…" at bounding box center [595, 133] width 202 height 231
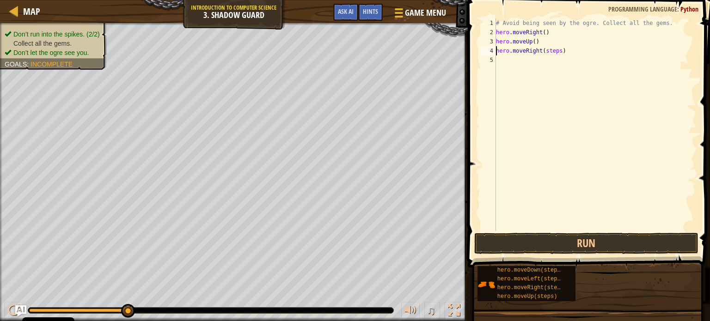
click at [548, 51] on div "# Avoid being seen by the ogre. Collect all the gems. hero . moveRight ( ) hero…" at bounding box center [595, 133] width 202 height 231
click at [549, 59] on div "# Avoid being seen by the ogre. Collect all the gems. hero . moveRight ( ) hero…" at bounding box center [595, 133] width 202 height 231
click at [551, 70] on div "# Avoid being seen by the ogre. Collect all the gems. hero . moveRight ( ) hero…" at bounding box center [595, 133] width 202 height 231
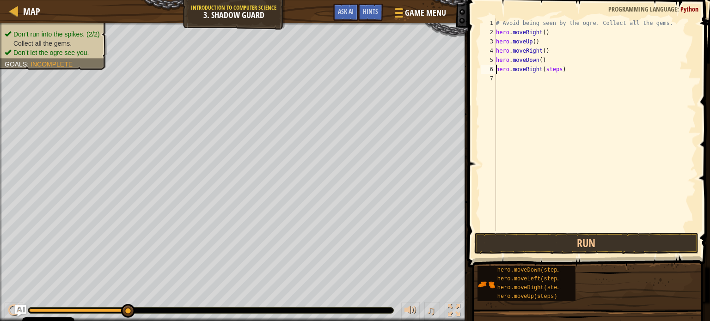
click at [551, 70] on div "# Avoid being seen by the ogre. Collect all the gems. hero . moveRight ( ) hero…" at bounding box center [595, 133] width 202 height 231
type textarea "hero.moveRight()"
click at [523, 244] on button "Run" at bounding box center [586, 243] width 224 height 21
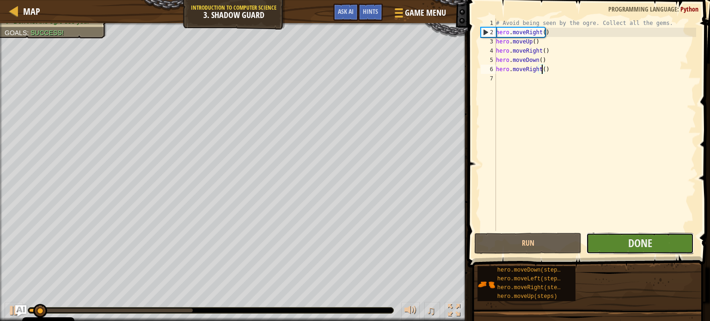
click at [616, 236] on button "Done" at bounding box center [640, 243] width 108 height 21
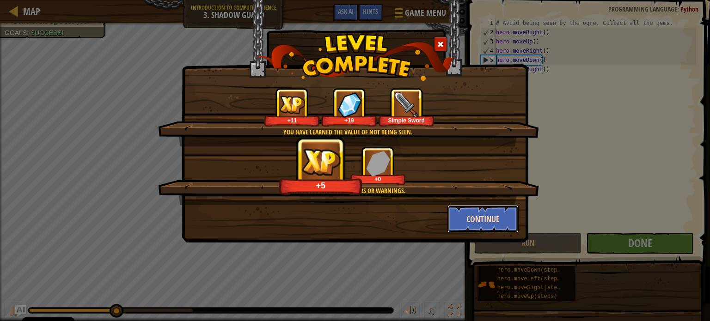
click at [470, 218] on button "Continue" at bounding box center [484, 219] width 72 height 28
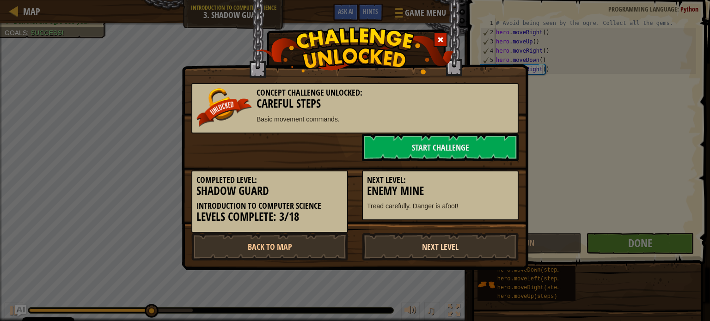
click at [407, 246] on link "Next Level" at bounding box center [440, 247] width 157 height 28
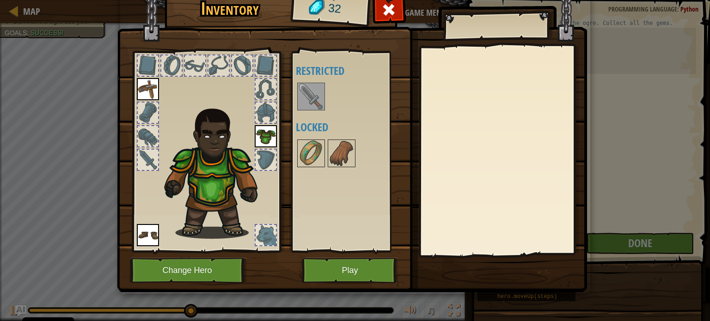
click at [308, 94] on img at bounding box center [311, 97] width 26 height 26
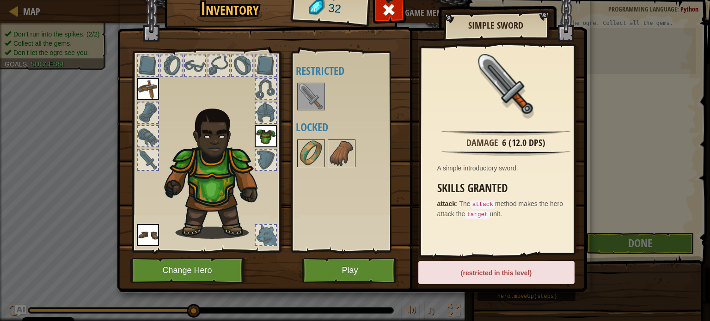
click at [488, 271] on div "(restricted in this level)" at bounding box center [496, 272] width 156 height 23
click at [493, 275] on div "(restricted in this level)" at bounding box center [496, 272] width 156 height 23
click at [493, 276] on div "(restricted in this level)" at bounding box center [496, 272] width 156 height 23
click at [493, 275] on div "(restricted in this level)" at bounding box center [496, 272] width 156 height 23
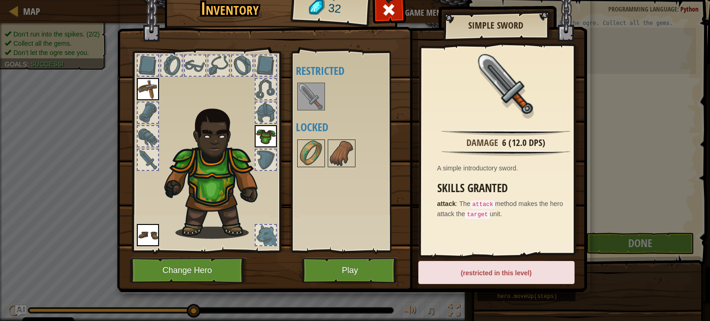
click at [493, 275] on div "(restricted in this level)" at bounding box center [496, 272] width 156 height 23
click at [493, 273] on div "(restricted in this level)" at bounding box center [496, 272] width 156 height 23
click at [348, 265] on button "Play" at bounding box center [350, 270] width 97 height 25
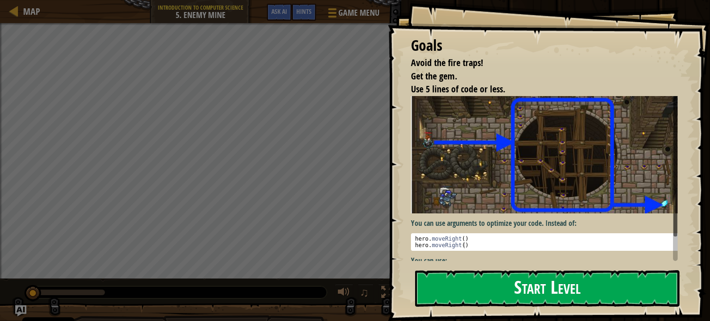
click at [499, 287] on button "Start Level" at bounding box center [547, 288] width 264 height 37
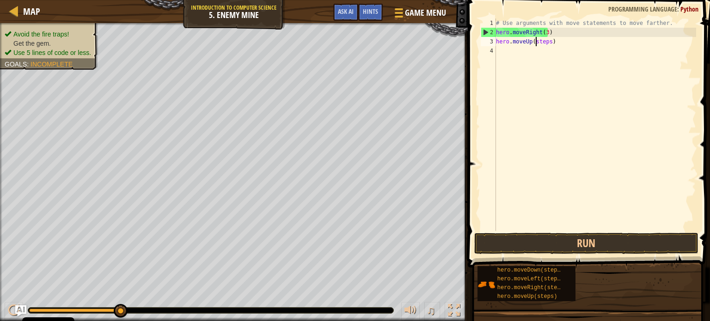
click at [536, 41] on div "# Use arguments with move statements to move farther. hero . moveRight ( 3 ) he…" at bounding box center [595, 133] width 202 height 231
click at [536, 42] on div "# Use arguments with move statements to move farther. hero . moveRight ( 3 ) he…" at bounding box center [595, 133] width 202 height 231
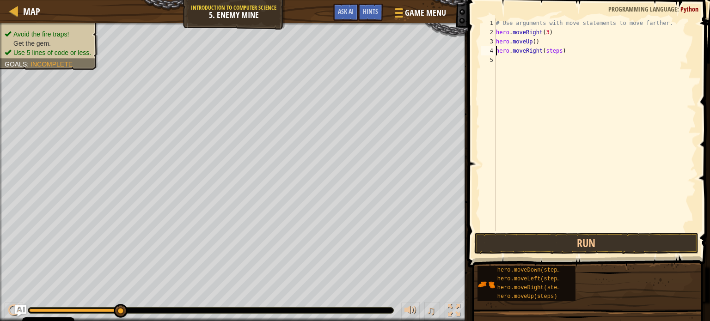
click at [552, 49] on div "# Use arguments with move statements to move farther. hero . moveRight ( 3 ) he…" at bounding box center [595, 133] width 202 height 231
click at [544, 59] on div "# Use arguments with move statements to move farther. hero . moveRight ( 3 ) he…" at bounding box center [595, 133] width 202 height 231
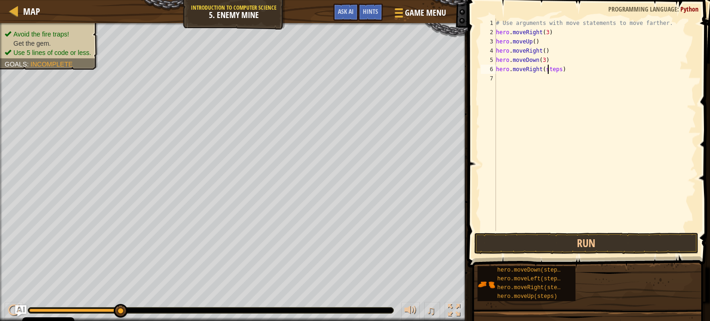
click at [549, 70] on div "# Use arguments with move statements to move farther. hero . moveRight ( 3 ) he…" at bounding box center [595, 133] width 202 height 231
type textarea "hero.moveRight(2)"
click at [521, 245] on button "Run" at bounding box center [586, 243] width 224 height 21
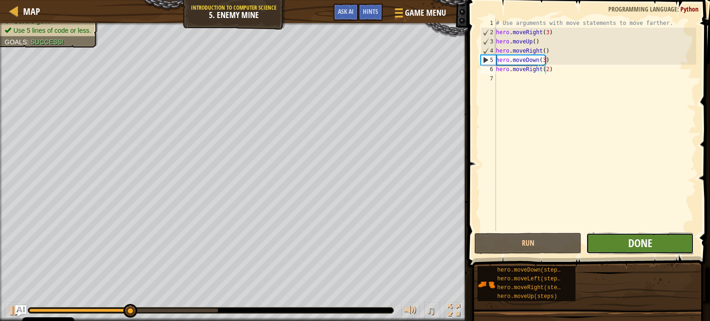
click at [640, 247] on span "Done" at bounding box center [640, 243] width 24 height 15
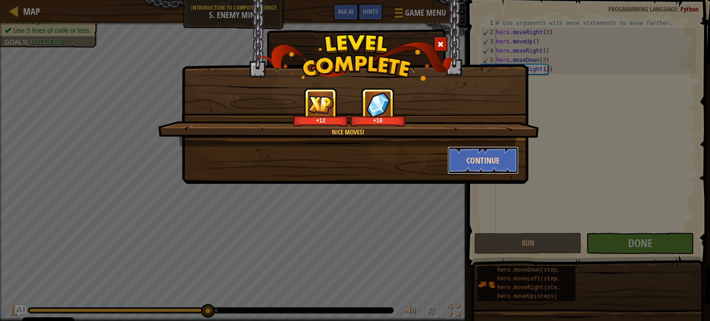
click at [505, 155] on button "Continue" at bounding box center [484, 161] width 72 height 28
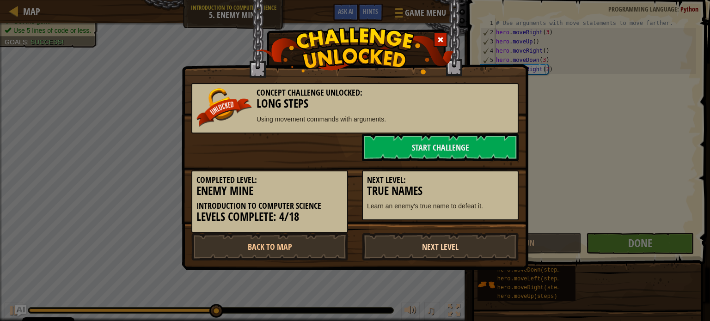
click at [437, 244] on link "Next Level" at bounding box center [440, 247] width 157 height 28
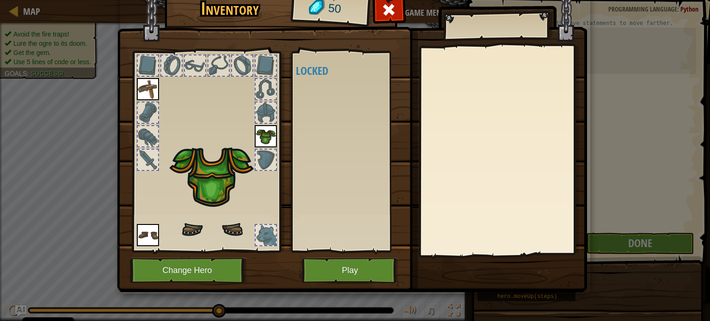
click at [337, 73] on h4 "Locked" at bounding box center [354, 71] width 116 height 12
click at [313, 97] on div "Available (double-click to equip) Locked" at bounding box center [354, 151] width 116 height 193
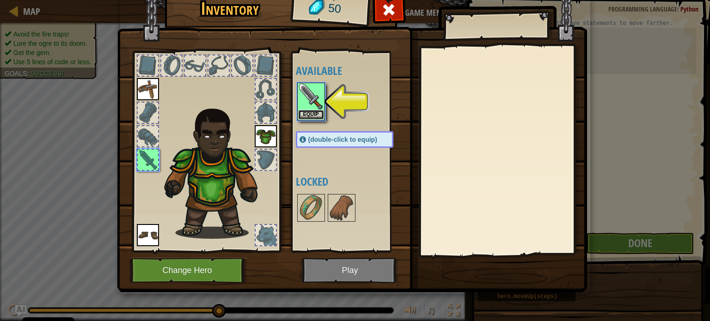
click at [319, 118] on button "Equip" at bounding box center [311, 115] width 26 height 10
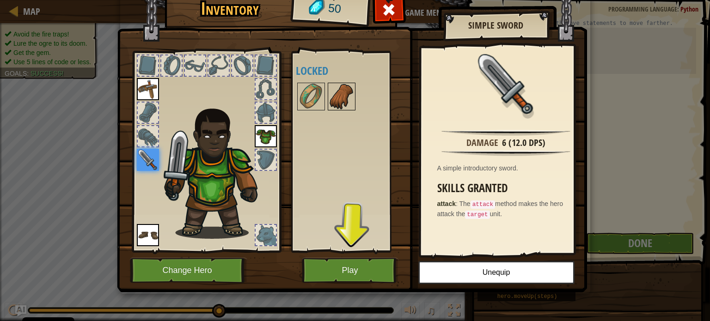
click at [330, 99] on img at bounding box center [342, 97] width 26 height 26
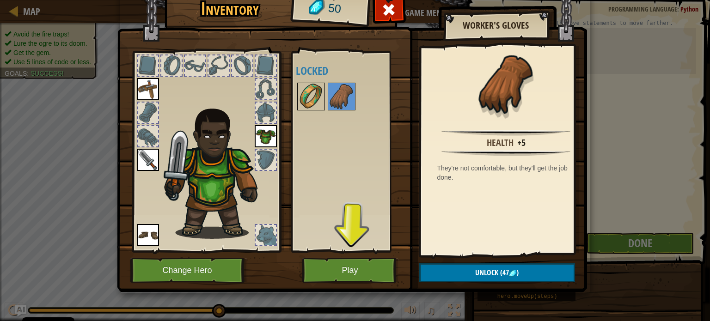
click at [311, 93] on img at bounding box center [311, 97] width 26 height 26
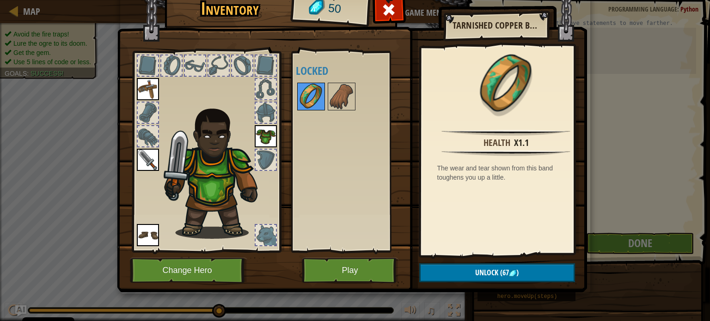
click at [307, 88] on img at bounding box center [311, 97] width 26 height 26
click at [335, 269] on button "Play" at bounding box center [350, 270] width 97 height 25
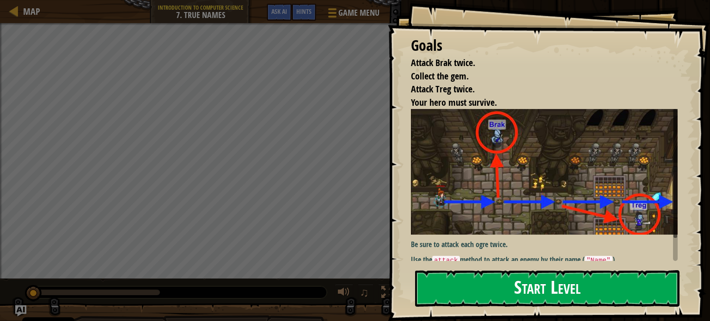
click at [506, 290] on button "Start Level" at bounding box center [547, 288] width 264 height 37
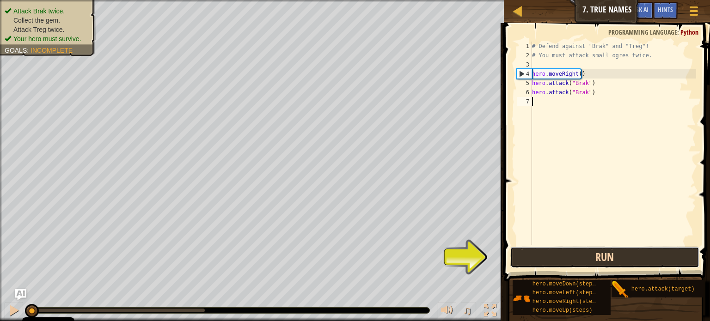
click at [600, 258] on button "Run" at bounding box center [604, 257] width 189 height 21
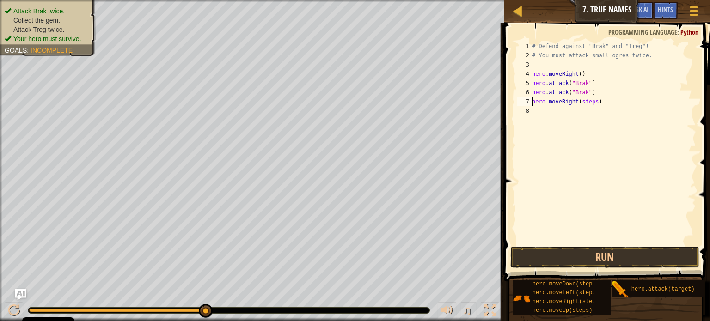
click at [583, 101] on div "# Defend against "Brak" and "Treg"! # You must attack small ogres twice. hero .…" at bounding box center [613, 153] width 166 height 222
click at [578, 113] on div "# Defend against "Brak" and "Treg"! # You must attack small ogres twice. hero .…" at bounding box center [613, 153] width 166 height 222
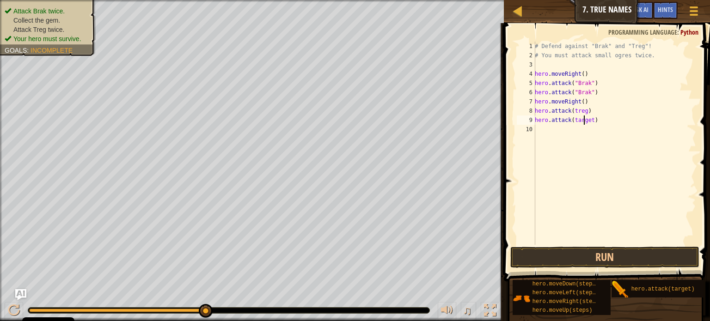
click at [583, 120] on div "# Defend against "Brak" and "Treg"! # You must attack small ogres twice. hero .…" at bounding box center [614, 153] width 163 height 222
click at [581, 114] on div "# Defend against "Brak" and "Treg"! # You must attack small ogres twice. hero .…" at bounding box center [614, 153] width 163 height 222
click at [583, 120] on div "# Defend against "Brak" and "Treg"! # You must attack small ogres twice. hero .…" at bounding box center [614, 153] width 163 height 222
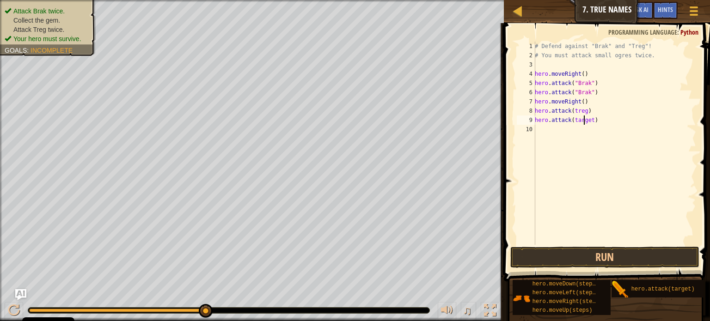
click at [584, 122] on div "# Defend against "Brak" and "Treg"! # You must attack small ogres twice. hero .…" at bounding box center [614, 153] width 163 height 222
click at [585, 122] on div "# Defend against "Brak" and "Treg"! # You must attack small ogres twice. hero .…" at bounding box center [614, 153] width 163 height 222
click at [582, 251] on button "Run" at bounding box center [604, 257] width 189 height 21
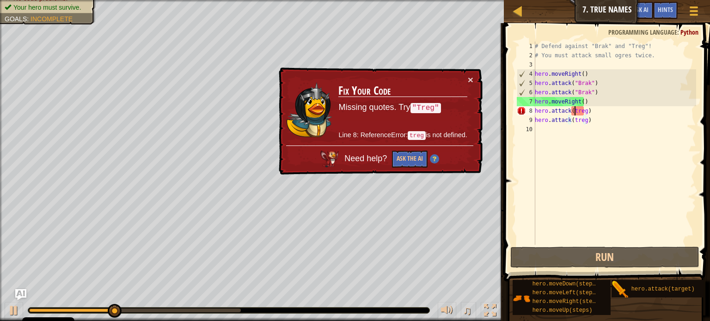
click at [573, 113] on div "# Defend against "Brak" and "Treg"! # You must attack small ogres twice. hero .…" at bounding box center [614, 153] width 163 height 222
click at [571, 110] on div "# Defend against "Brak" and "Treg"! # You must attack small ogres twice. hero .…" at bounding box center [614, 153] width 163 height 222
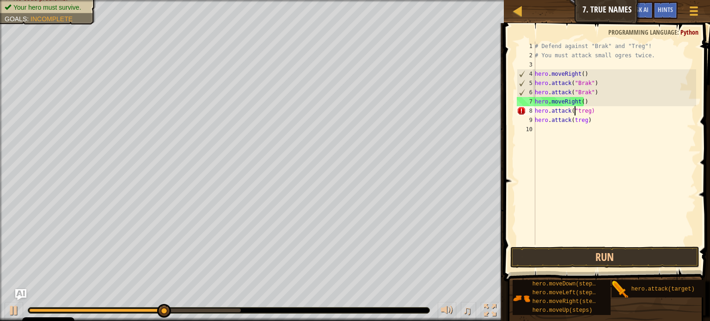
click at [589, 111] on div "# Defend against "Brak" and "Treg"! # You must attack small ogres twice. hero .…" at bounding box center [614, 153] width 163 height 222
click at [587, 109] on div "# Defend against "Brak" and "Treg"! # You must attack small ogres twice. hero .…" at bounding box center [614, 153] width 163 height 222
click at [571, 119] on div "# Defend against "Brak" and "Treg"! # You must attack small ogres twice. hero .…" at bounding box center [614, 153] width 163 height 222
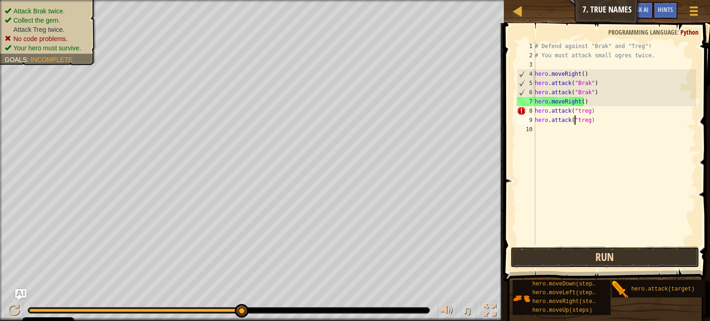
click at [566, 253] on button "Run" at bounding box center [604, 257] width 189 height 21
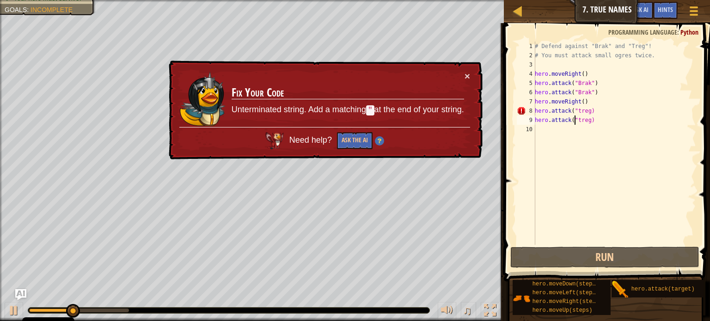
click at [588, 112] on div "# Defend against "Brak" and "Treg"! # You must attack small ogres twice. hero .…" at bounding box center [614, 153] width 163 height 222
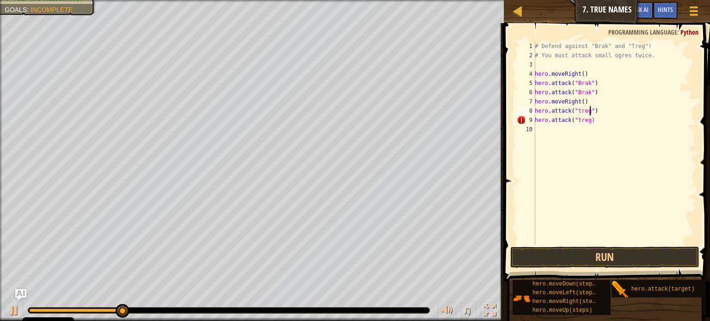
click at [588, 120] on div "# Defend against "Brak" and "Treg"! # You must attack small ogres twice. hero .…" at bounding box center [614, 153] width 163 height 222
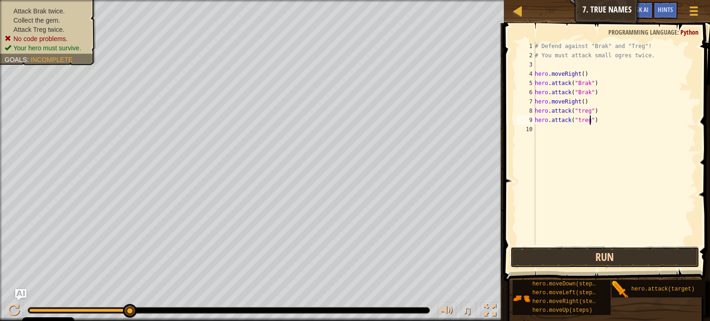
click at [546, 254] on button "Run" at bounding box center [604, 257] width 189 height 21
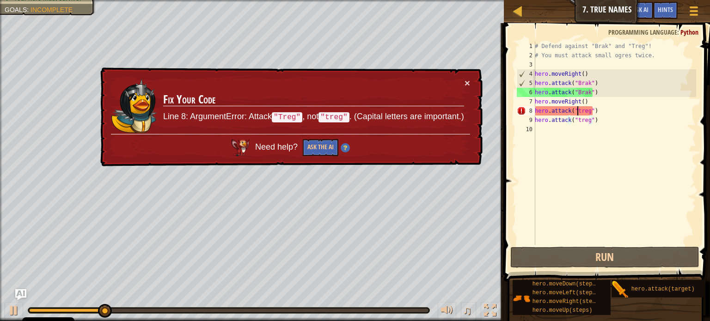
click at [577, 109] on div "# Defend against "Brak" and "Treg"! # You must attack small ogres twice. hero .…" at bounding box center [614, 153] width 163 height 222
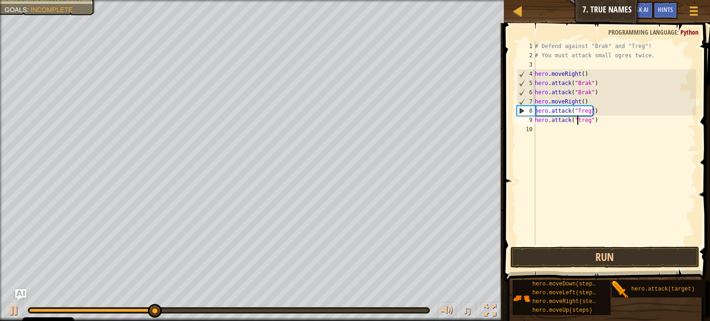
click at [577, 119] on div "# Defend against "Brak" and "Treg"! # You must attack small ogres twice. hero .…" at bounding box center [614, 153] width 163 height 222
type textarea "hero.attack("Treg")"
click at [565, 260] on button "Run" at bounding box center [604, 257] width 189 height 21
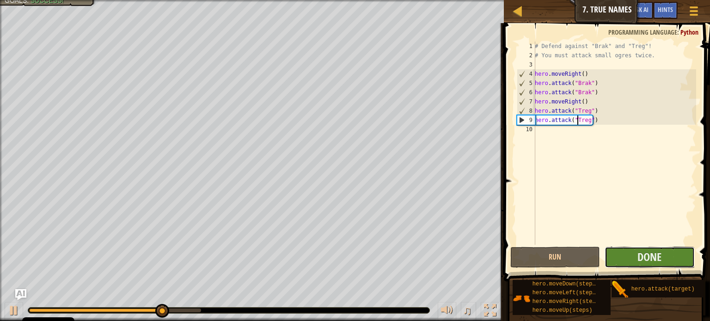
click at [651, 264] on span "Done" at bounding box center [650, 257] width 24 height 15
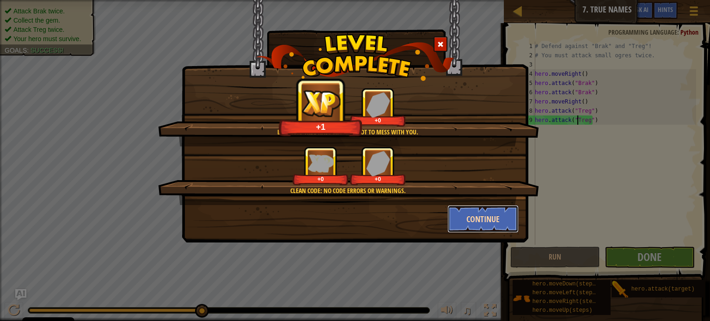
click at [483, 219] on button "Continue" at bounding box center [484, 219] width 72 height 28
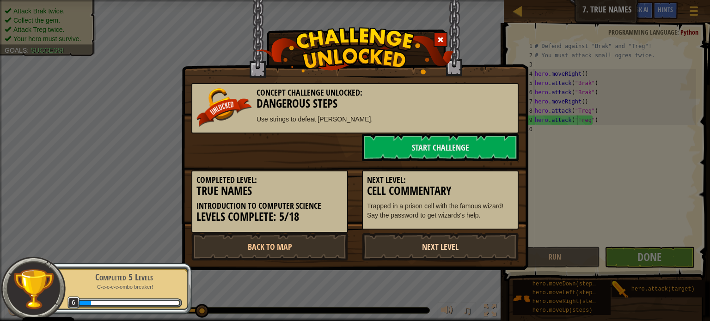
click at [416, 246] on link "Next Level" at bounding box center [440, 247] width 157 height 28
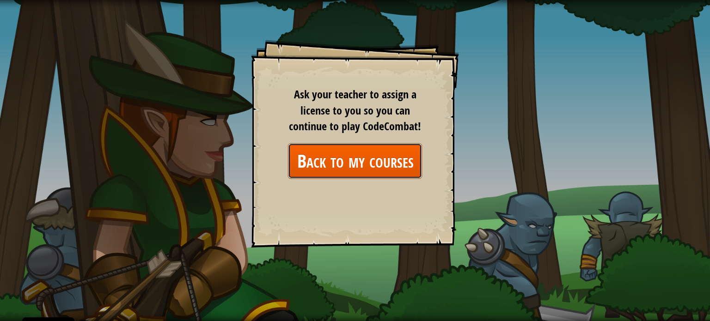
click at [381, 161] on link "Back to my courses" at bounding box center [355, 161] width 134 height 36
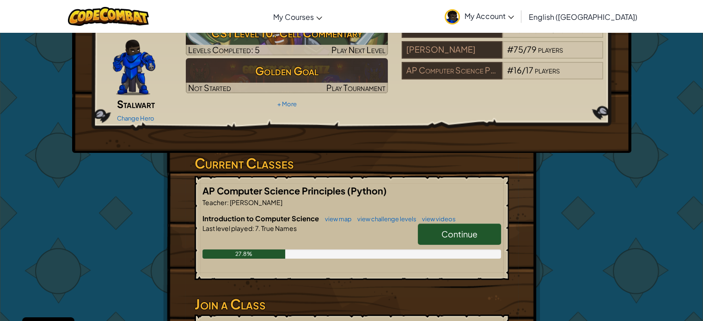
scroll to position [46, 0]
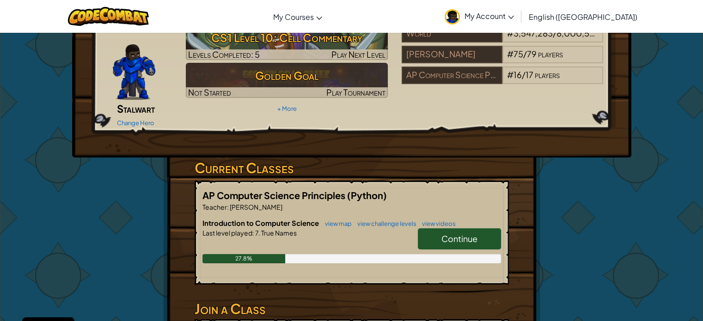
click at [439, 228] on link "Continue" at bounding box center [459, 238] width 83 height 21
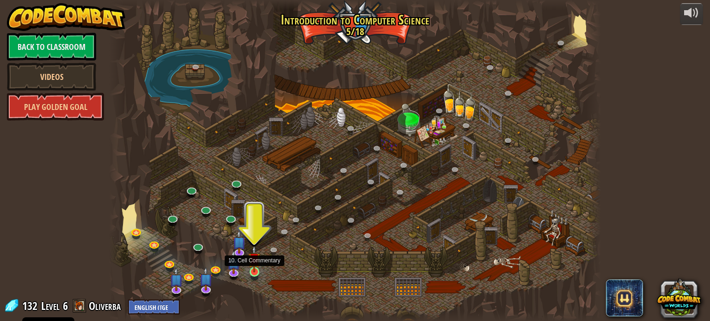
click at [251, 270] on img at bounding box center [254, 260] width 12 height 28
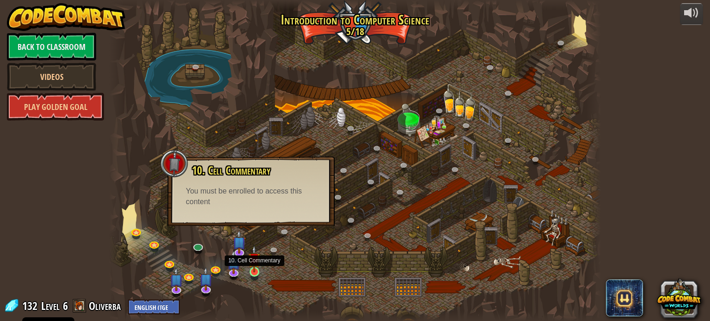
click at [252, 271] on img at bounding box center [254, 260] width 12 height 28
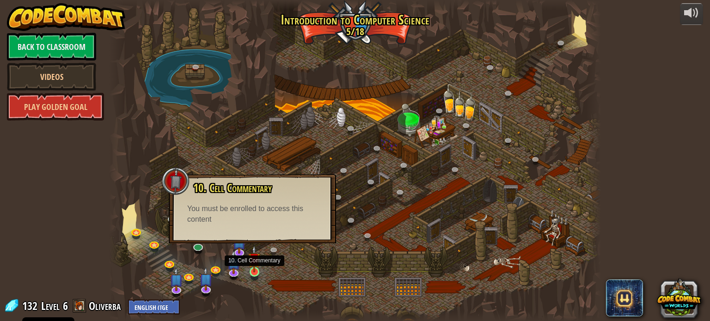
click at [253, 270] on img at bounding box center [254, 260] width 12 height 28
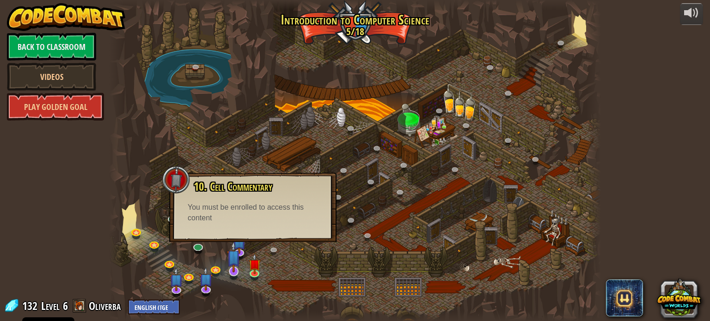
click at [239, 258] on img at bounding box center [233, 256] width 13 height 31
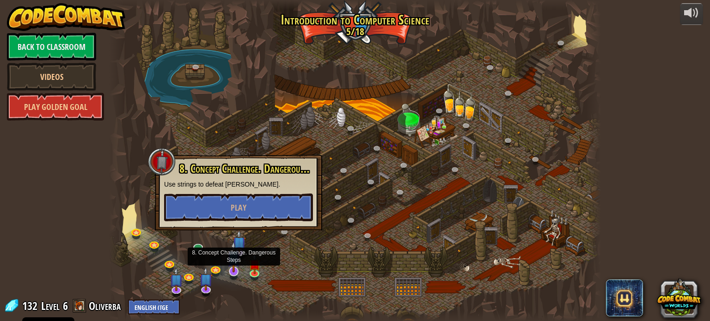
click at [240, 248] on img at bounding box center [233, 256] width 13 height 31
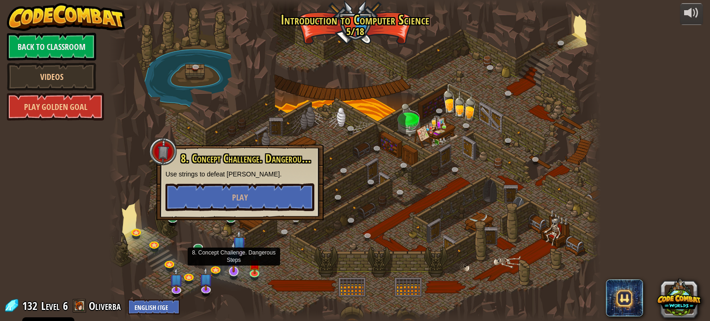
click at [240, 248] on img at bounding box center [233, 256] width 13 height 31
click at [219, 270] on link at bounding box center [217, 269] width 18 height 18
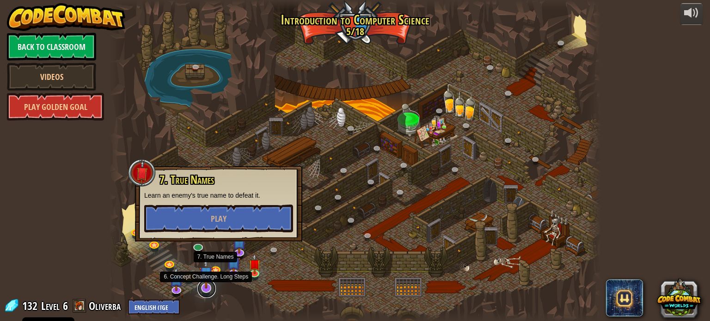
click at [212, 291] on link at bounding box center [206, 289] width 18 height 18
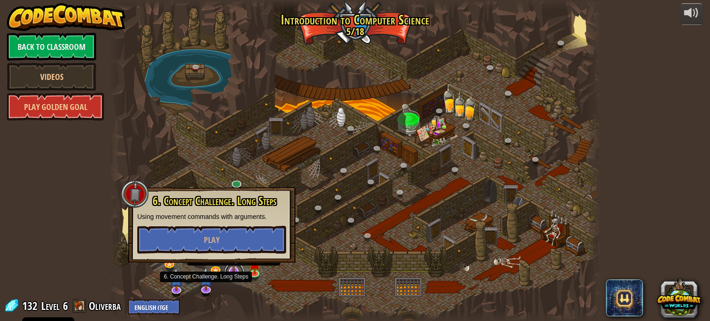
click at [231, 278] on link at bounding box center [234, 272] width 18 height 18
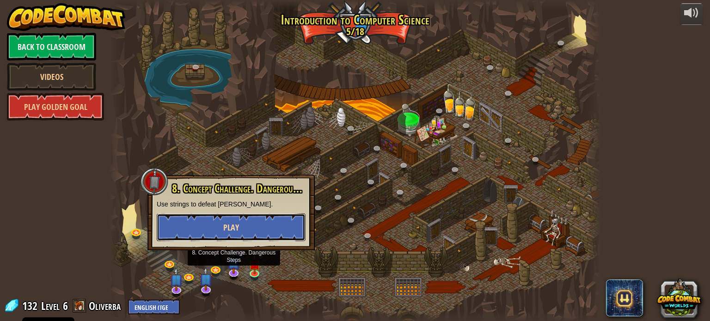
click at [226, 225] on span "Play" at bounding box center [231, 228] width 16 height 12
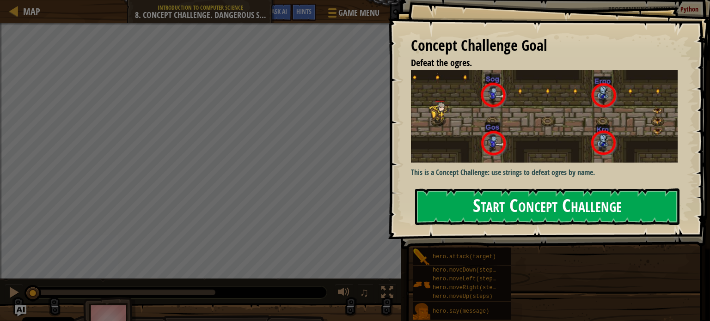
click at [467, 195] on button "Start Concept Challenge" at bounding box center [547, 207] width 264 height 37
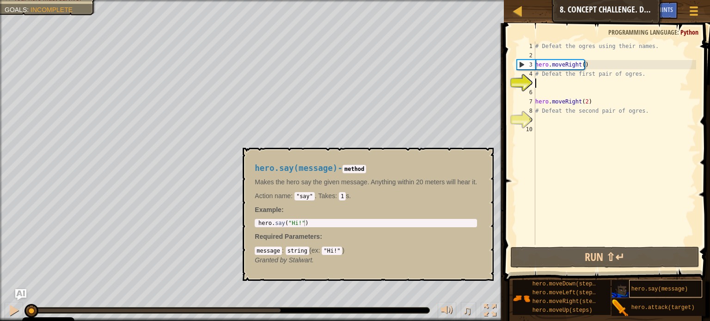
scroll to position [7, 0]
type textarea "# Defeathero.say(message) the ogres using their names."
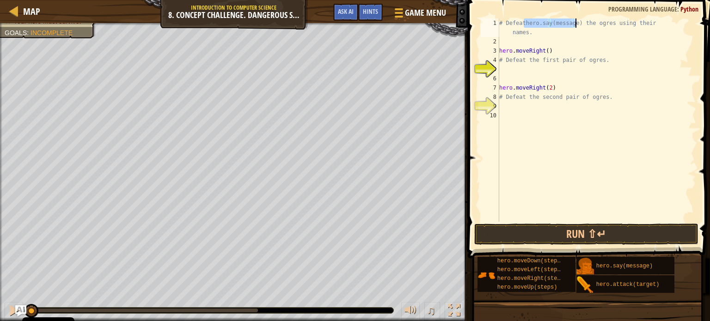
scroll to position [0, 0]
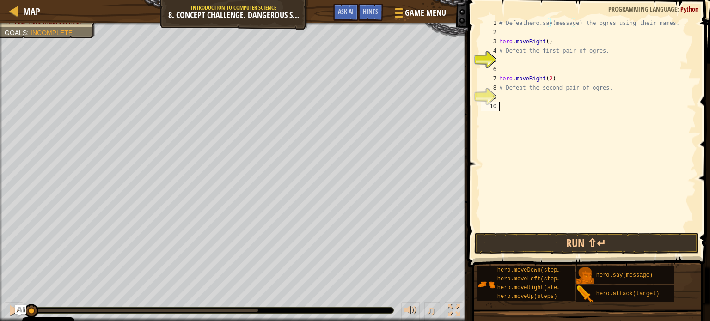
click at [572, 230] on div "# Defeathero.say(message) the ogres using their names. hero . moveRight ( ) # D…" at bounding box center [596, 133] width 199 height 231
click at [573, 242] on button "Run ⇧↵" at bounding box center [586, 243] width 224 height 21
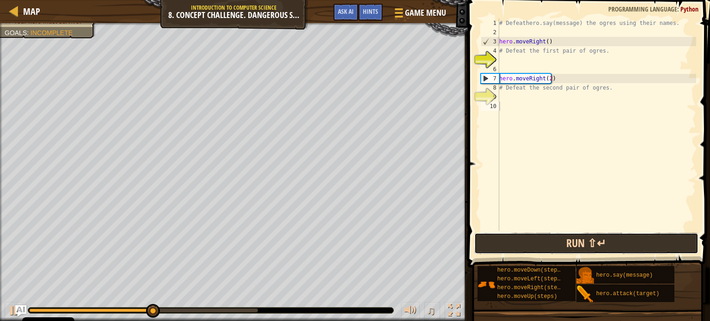
click at [544, 240] on button "Run ⇧↵" at bounding box center [586, 243] width 224 height 21
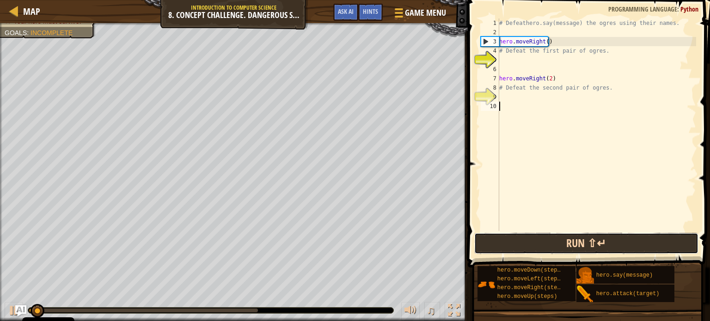
click at [544, 238] on button "Run ⇧↵" at bounding box center [586, 243] width 224 height 21
click at [544, 238] on button "Running" at bounding box center [586, 243] width 224 height 21
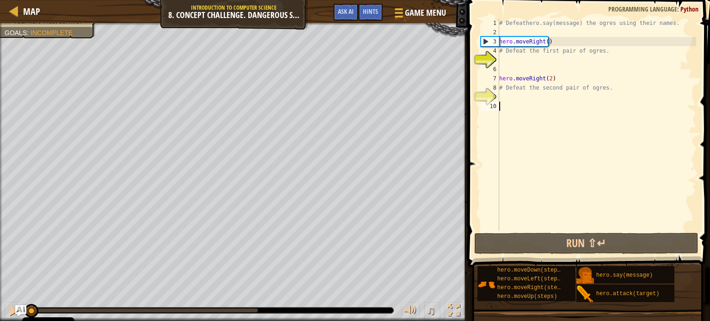
drag, startPoint x: 43, startPoint y: 311, endPoint x: 0, endPoint y: 293, distance: 47.1
click at [0, 293] on div "Defeat the ogres. (0/4) Your hero must survive. Goals : Incomplete ♫ [PERSON_NA…" at bounding box center [355, 172] width 710 height 298
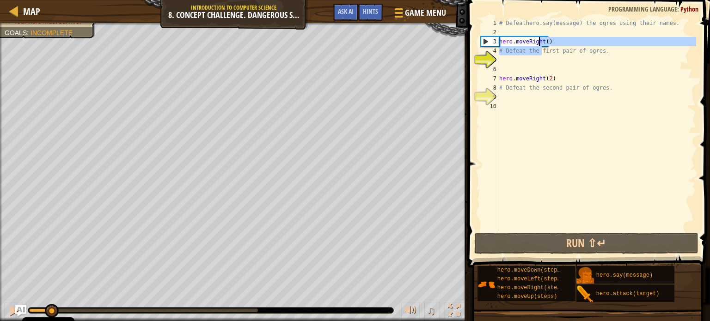
drag, startPoint x: 538, startPoint y: 40, endPoint x: 546, endPoint y: 26, distance: 15.3
click at [541, 30] on div "# Defeathero.say(message) the ogres using their names. hero . moveRight ( ) # D…" at bounding box center [596, 133] width 199 height 231
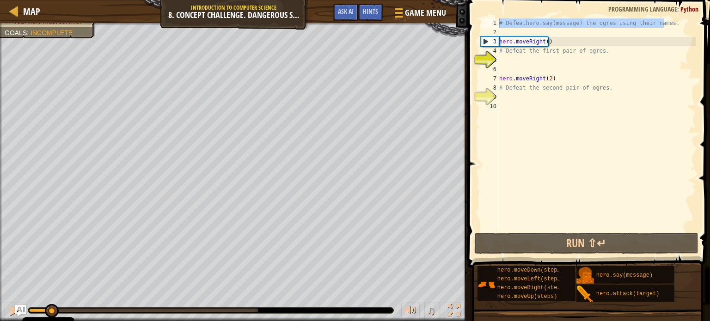
drag, startPoint x: 529, startPoint y: 14, endPoint x: 464, endPoint y: 18, distance: 65.4
click at [460, 14] on div "Map Introduction to Computer Science 8. Concept Challenge. Dangerous Steps Game…" at bounding box center [355, 160] width 710 height 321
click at [551, 22] on div "# Defeathero.say(message) the ogres using their names. hero . moveRight ( ) # D…" at bounding box center [596, 124] width 199 height 213
click at [551, 22] on div "# Defeathero.say(message) the ogres using their names. hero . moveRight ( ) # D…" at bounding box center [596, 133] width 199 height 231
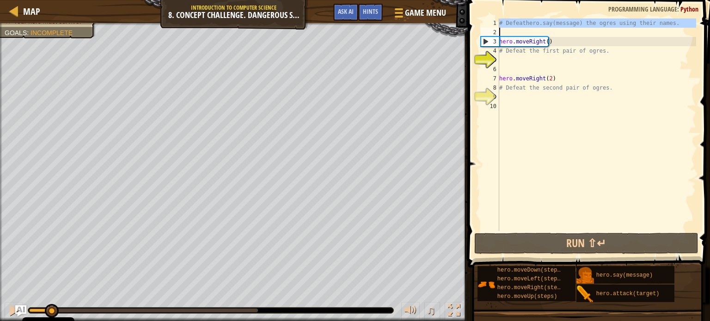
click at [553, 26] on div "# Defeathero.say(message) the ogres using their names. hero . moveRight ( ) # D…" at bounding box center [596, 124] width 199 height 213
click at [553, 26] on div "# Defeathero.say(message) the ogres using their names. hero . moveRight ( ) # D…" at bounding box center [596, 133] width 199 height 231
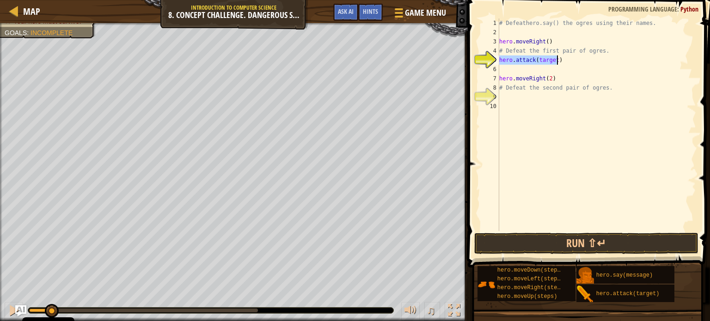
scroll to position [4, 4]
click at [547, 61] on div "# Defeathero.say() the ogres using their names. hero . moveRight ( ) # Defeat t…" at bounding box center [596, 133] width 199 height 231
type textarea "hero.attack(target)"
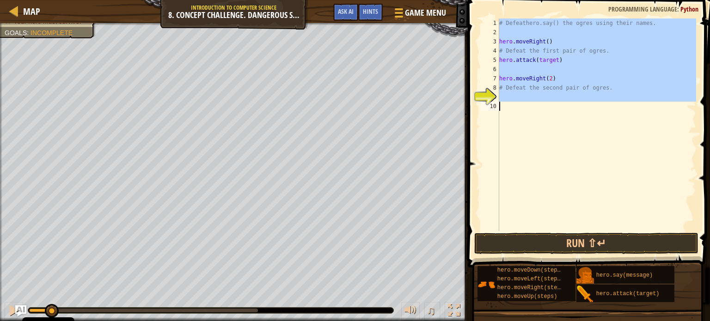
click at [547, 61] on div "# Defeathero.say() the ogres using their names. hero . moveRight ( ) # Defeat t…" at bounding box center [596, 133] width 199 height 231
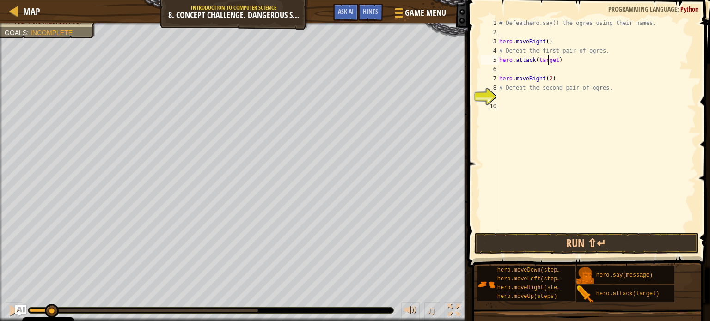
click at [547, 61] on div "# Defeathero.say() the ogres using their names. hero . moveRight ( ) # Defeat t…" at bounding box center [596, 133] width 199 height 231
type textarea "hero.attack(target)"
paste textarea
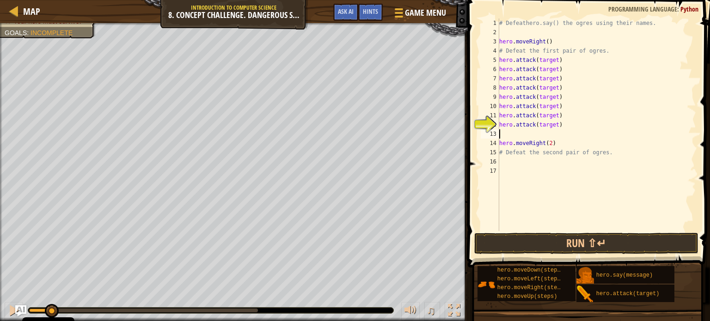
paste textarea "hero.attack(target)"
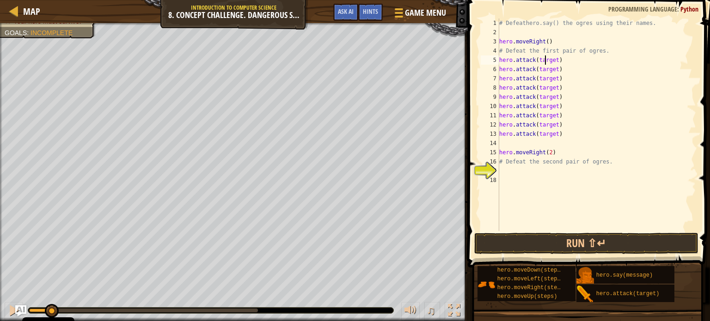
click at [544, 61] on div "# Defeathero.say() the ogres using their names. hero . moveRight ( ) # Defeat t…" at bounding box center [596, 133] width 199 height 231
click at [547, 70] on div "# Defeathero.say() the ogres using their names. hero . moveRight ( ) # Defeat t…" at bounding box center [596, 133] width 199 height 231
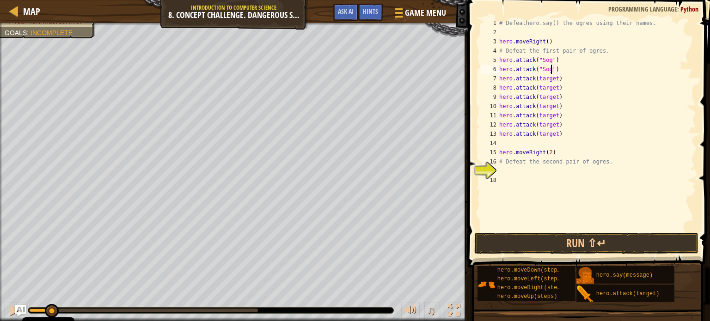
drag, startPoint x: 542, startPoint y: 76, endPoint x: 541, endPoint y: 82, distance: 6.1
click at [541, 82] on div "# Defeathero.say() the ogres using their names. hero . moveRight ( ) # Defeat t…" at bounding box center [596, 133] width 199 height 231
click at [541, 83] on div "# Defeathero.say() the ogres using their names. hero . moveRight ( ) # Defeat t…" at bounding box center [596, 133] width 199 height 231
click at [543, 86] on div "# Defeathero.say() the ogres using their names. hero . moveRight ( ) # Defeat t…" at bounding box center [596, 133] width 199 height 231
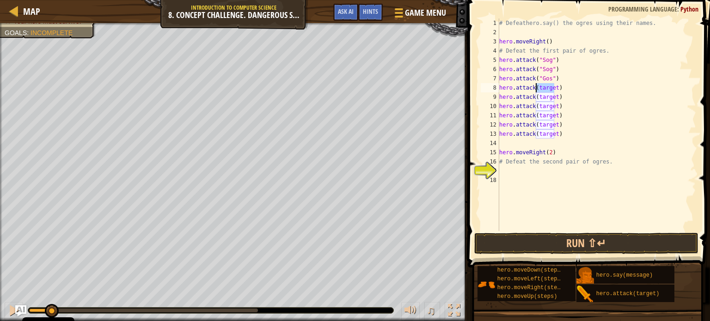
click at [543, 86] on div "# Defeathero.say() the ogres using their names. hero . moveRight ( ) # Defeat t…" at bounding box center [596, 133] width 199 height 231
click at [543, 97] on div "# Defeathero.say() the ogres using their names. hero . moveRight ( ) # Defeat t…" at bounding box center [596, 133] width 199 height 231
click at [540, 107] on div "# Defeathero.say() the ogres using their names. hero . moveRight ( ) # Defeat t…" at bounding box center [596, 133] width 199 height 231
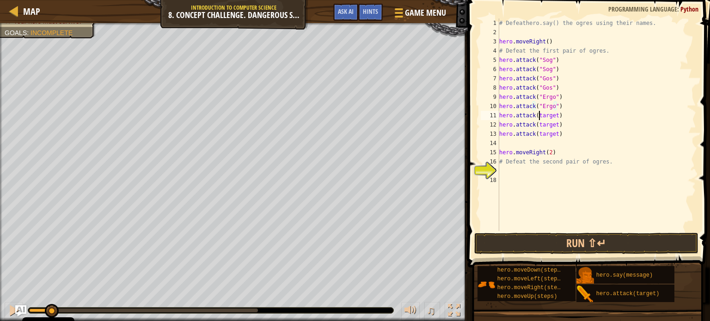
click at [540, 117] on div "# Defeathero.say() the ogres using their names. hero . moveRight ( ) # Defeat t…" at bounding box center [596, 133] width 199 height 231
click at [540, 125] on div "# Defeathero.say() the ogres using their names. hero . moveRight ( ) # Defeat t…" at bounding box center [596, 133] width 199 height 231
click at [553, 134] on div "# Defeathero.say() the ogres using their names. hero . moveRight ( ) # Defeat t…" at bounding box center [596, 133] width 199 height 231
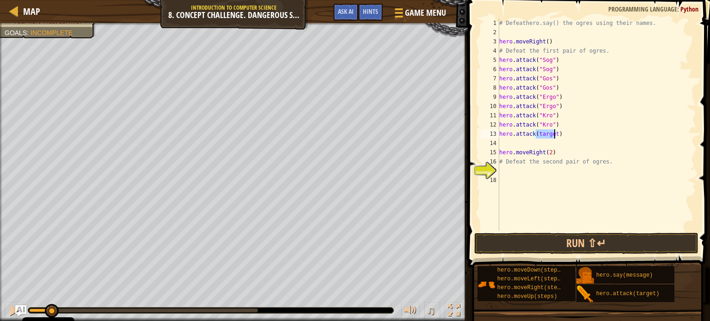
click at [553, 134] on div "# Defeathero.say() the ogres using their names. hero . moveRight ( ) # Defeat t…" at bounding box center [596, 133] width 199 height 231
click at [552, 134] on div "# Defeathero.say() the ogres using their names. hero . moveRight ( ) # Defeat t…" at bounding box center [596, 133] width 199 height 231
type textarea "hero.attack(target)"
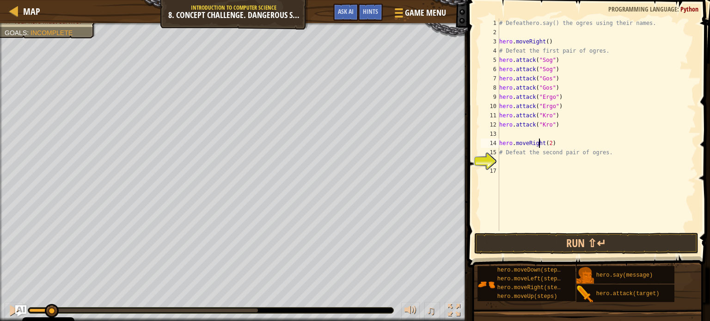
click at [538, 144] on div "# Defeathero.say() the ogres using their names. hero . moveRight ( ) # Defeat t…" at bounding box center [596, 133] width 199 height 231
click at [575, 239] on button "Run ⇧↵" at bounding box center [586, 243] width 224 height 21
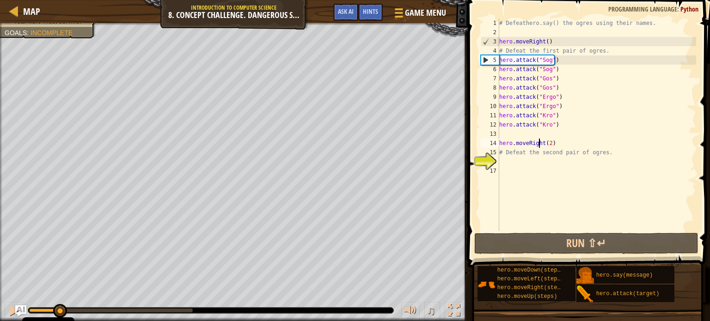
drag, startPoint x: 66, startPoint y: 305, endPoint x: 59, endPoint y: 295, distance: 11.9
click at [59, 295] on div "♫" at bounding box center [234, 309] width 468 height 28
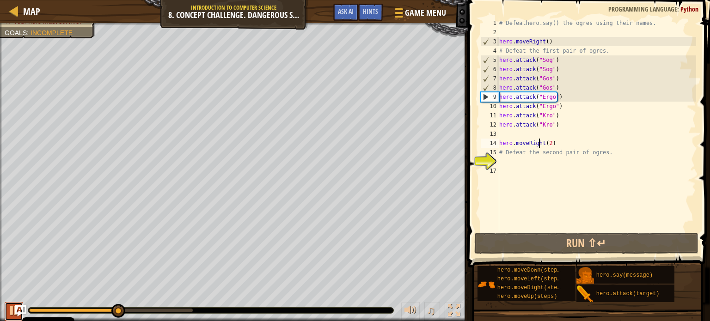
click at [9, 310] on div at bounding box center [14, 311] width 12 height 12
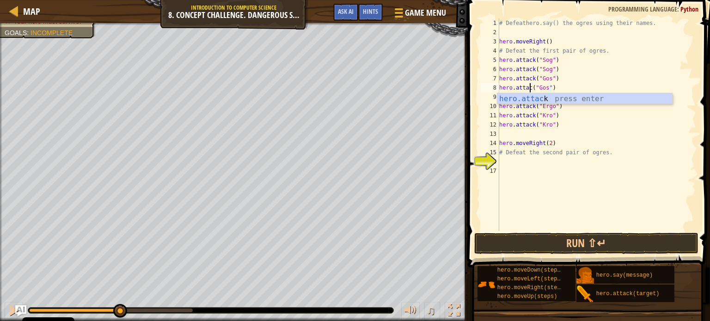
type textarea "hero.attack("Gos")"
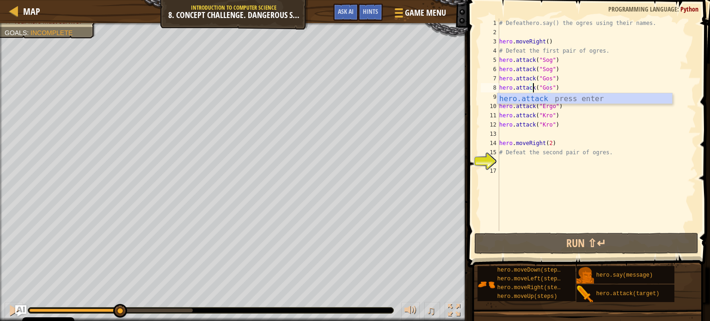
scroll to position [4, 2]
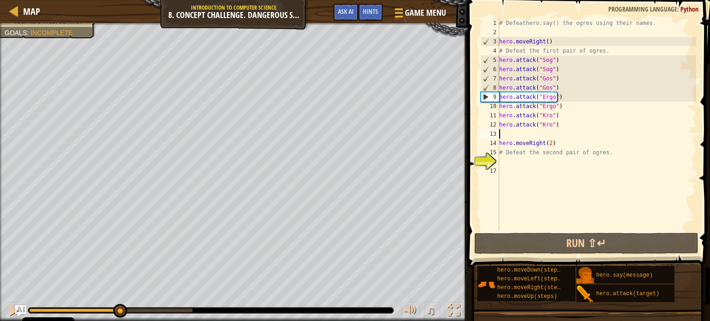
click at [531, 132] on div "# Defeathero.say() the ogres using their names. hero . moveRight ( ) # Defeat t…" at bounding box center [596, 133] width 199 height 231
click at [510, 102] on div "# Defeathero.say() the ogres using their names. hero . moveRight ( ) # Defeat t…" at bounding box center [596, 133] width 199 height 231
click at [571, 110] on div "# Defeathero.say() the ogres using their names. hero . moveRight ( ) # Defeat t…" at bounding box center [596, 133] width 199 height 231
click at [567, 110] on div "# Defeathero.say() the ogres using their names. hero . moveRight ( ) # Defeat t…" at bounding box center [596, 133] width 199 height 231
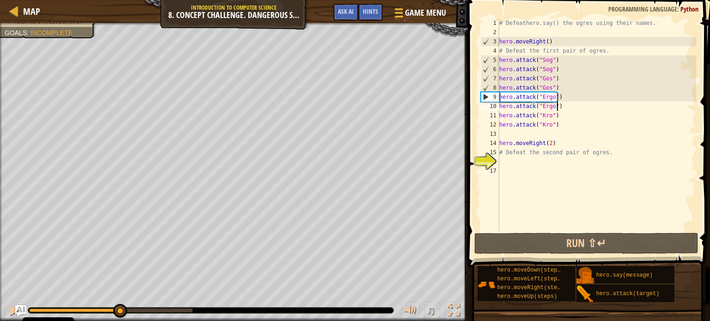
click at [566, 109] on div "# Defeathero.say() the ogres using their names. hero . moveRight ( ) # Defeat t…" at bounding box center [596, 133] width 199 height 231
drag, startPoint x: 559, startPoint y: 109, endPoint x: 501, endPoint y: 110, distance: 57.3
click at [501, 110] on div "# Defeathero.say() the ogres using their names. hero . moveRight ( ) # Defeat t…" at bounding box center [596, 133] width 199 height 231
click at [544, 97] on div "# Defeathero.say() the ogres using their names. hero . moveRight ( ) # Defeat t…" at bounding box center [596, 133] width 199 height 231
click at [501, 95] on div "# Defeathero.say() the ogres using their names. hero . moveRight ( ) # Defeat t…" at bounding box center [596, 133] width 199 height 231
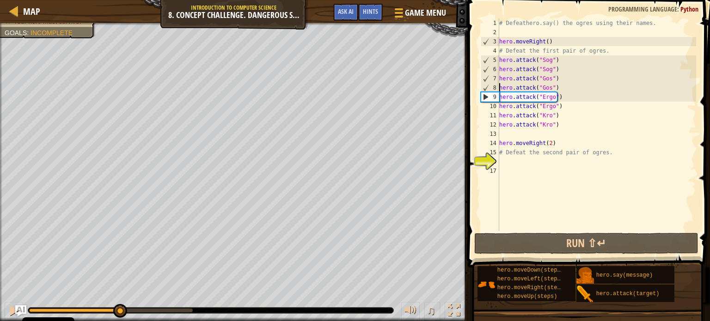
click at [499, 91] on div "# Defeathero.say() the ogres using their names. hero . moveRight ( ) # Defeat t…" at bounding box center [596, 133] width 199 height 231
click at [485, 97] on div "9" at bounding box center [490, 96] width 18 height 9
type textarea "hero.attack("Ergo")"
click at [581, 98] on div "# Defeathero.say() the ogres using their names. hero . moveRight ( ) # Defeat t…" at bounding box center [596, 133] width 199 height 231
click at [527, 135] on div "# Defeathero.say() the ogres using their names. hero . moveRight ( ) # Defeat t…" at bounding box center [596, 133] width 199 height 231
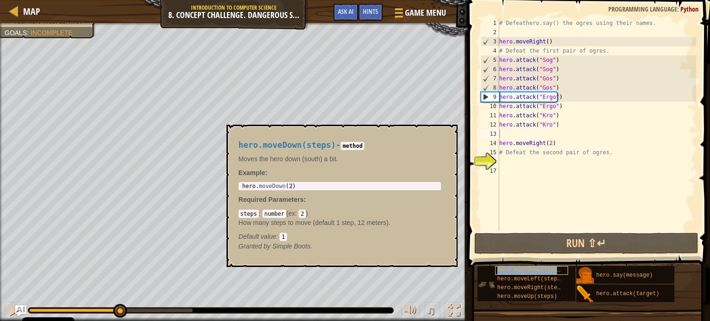
click at [526, 269] on span "hero.moveDown(steps)" at bounding box center [530, 270] width 67 height 6
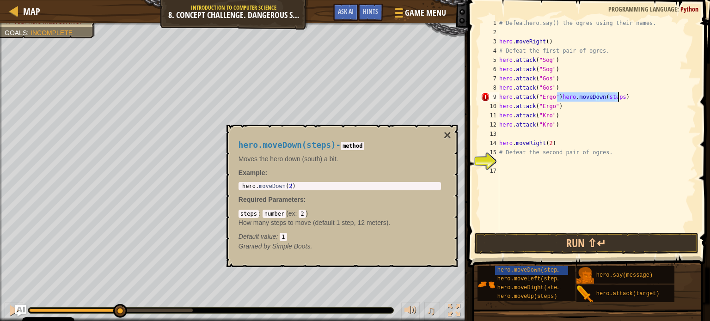
click at [555, 96] on div "# Defeathero.say() the ogres using their names. hero . moveRight ( ) # Defeat t…" at bounding box center [596, 133] width 199 height 231
click at [557, 95] on div "# Defeathero.say() the ogres using their names. hero . moveRight ( ) # Defeat t…" at bounding box center [596, 133] width 199 height 231
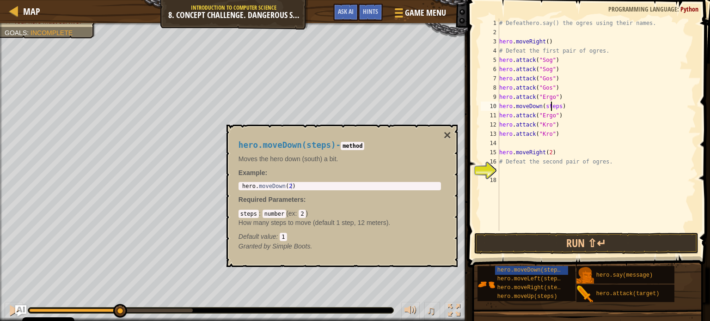
click at [550, 105] on div "# Defeathero.say() the ogres using their names. hero . moveRight ( ) # Defeat t…" at bounding box center [596, 133] width 199 height 231
type textarea "hero.moveDown()"
type textarea "hero.moveRight(2)"
click at [545, 106] on div "# Defeathero.say() the ogres using their names. hero . moveRight ( ) # Defeat t…" at bounding box center [596, 124] width 199 height 213
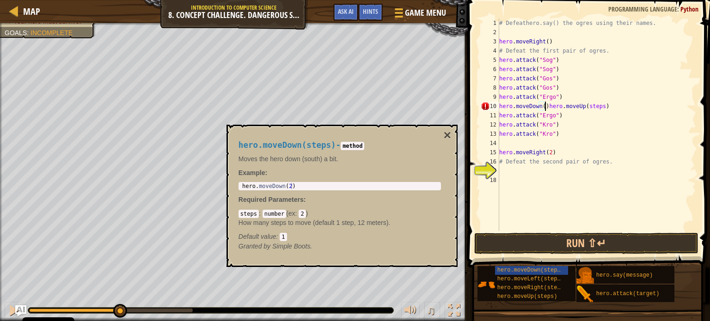
click at [545, 106] on div "# Defeathero.say() the ogres using their names. hero . moveRight ( ) # Defeat t…" at bounding box center [596, 133] width 199 height 231
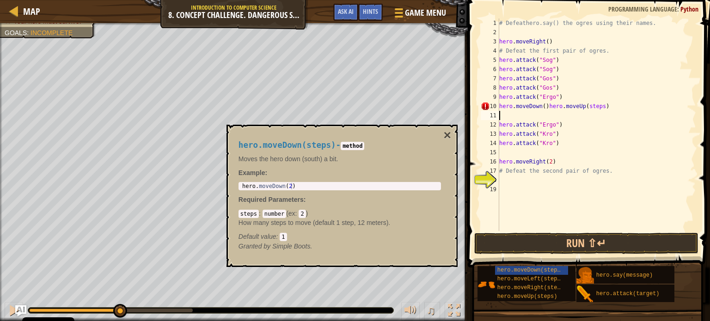
click at [546, 104] on div "# Defeathero.say() the ogres using their names. hero . moveRight ( ) # Defeat t…" at bounding box center [596, 133] width 199 height 231
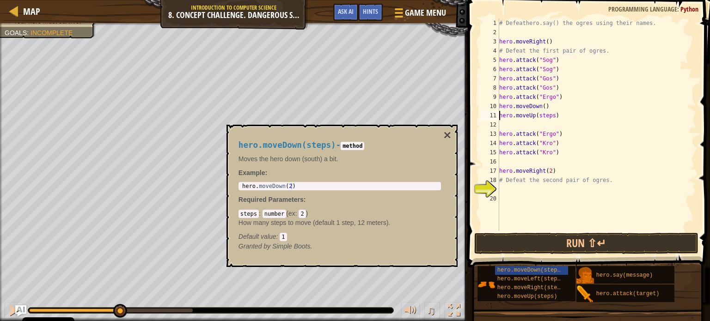
click at [550, 114] on div "# Defeathero.say() the ogres using their names. hero . moveRight ( ) # Defeat t…" at bounding box center [596, 133] width 199 height 231
click at [547, 117] on div "# Defeathero.say() the ogres using their names. hero . moveRight ( ) # Defeat t…" at bounding box center [596, 133] width 199 height 231
type textarea "hero.moveUp()"
click at [501, 127] on div "# Defeathero.say() the ogres using their names. hero . moveRight ( ) # Defeat t…" at bounding box center [596, 133] width 199 height 231
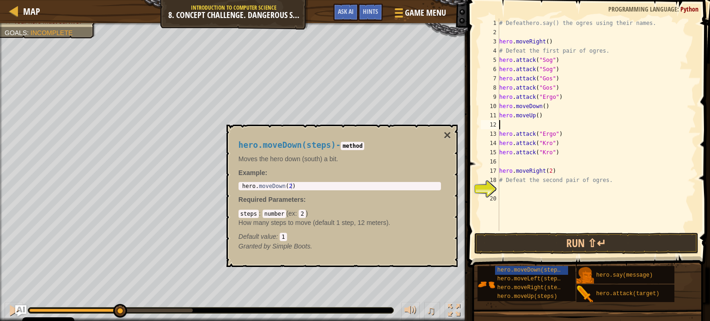
click at [501, 133] on div "# Defeathero.say() the ogres using their names. hero . moveRight ( ) # Defeat t…" at bounding box center [596, 133] width 199 height 231
click at [547, 171] on div "# Defeathero.say() the ogres using their names. hero . moveRight ( ) # Defeat t…" at bounding box center [596, 133] width 199 height 231
type textarea "hero.moveRight(2)"
click at [521, 125] on div "# Defeathero.say() the ogres using their names. hero . moveRight ( ) # Defeat t…" at bounding box center [596, 133] width 199 height 231
click at [500, 96] on div "# Defeathero.say() the ogres using their names. hero . moveRight ( ) # Defeat t…" at bounding box center [596, 133] width 199 height 231
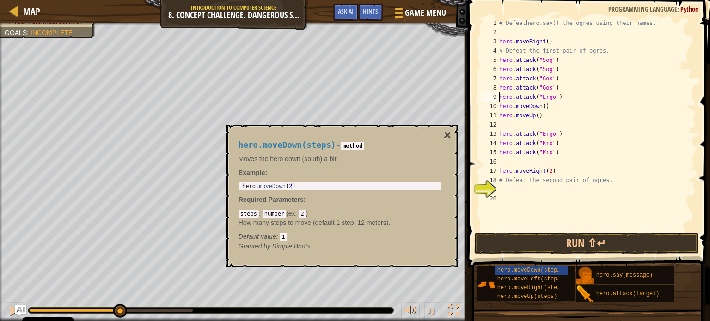
type textarea "hero.attack("Ergo")"
click at [543, 245] on button "Run ⇧↵" at bounding box center [586, 243] width 224 height 21
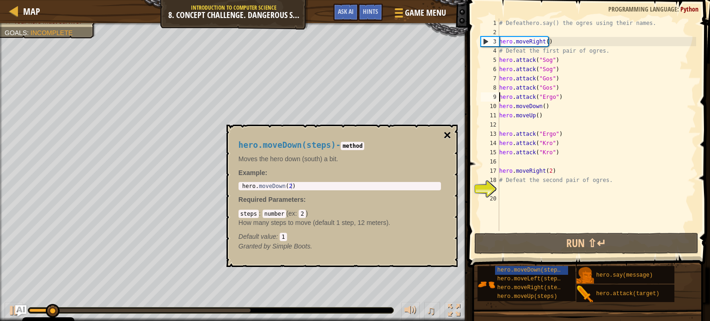
click at [450, 135] on button "×" at bounding box center [447, 135] width 7 height 13
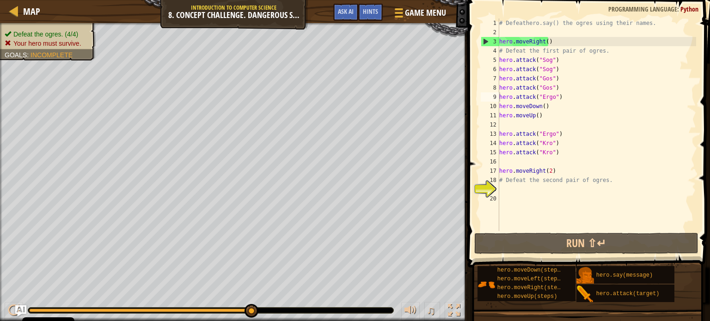
click at [568, 97] on div "# Defeathero.say() the ogres using their names. hero . moveRight ( ) # Defeat t…" at bounding box center [596, 133] width 199 height 231
drag, startPoint x: 559, startPoint y: 98, endPoint x: 498, endPoint y: 95, distance: 60.6
click at [498, 95] on div "hero.attack("Ergo") 1 2 3 4 5 6 7 8 9 10 11 12 13 14 15 16 17 18 19 20 # Defeat…" at bounding box center [587, 124] width 217 height 213
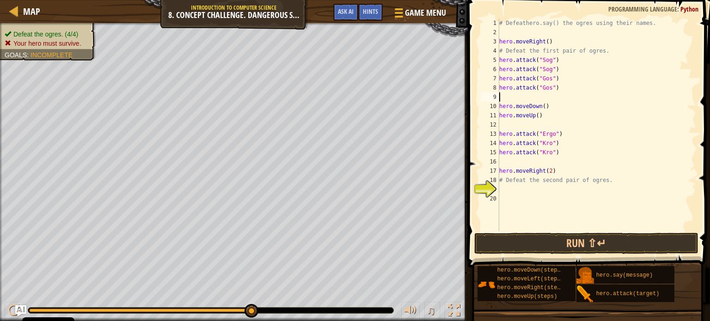
click at [500, 105] on div "# Defeathero.say() the ogres using their names. hero . moveRight ( ) # Defeat t…" at bounding box center [596, 133] width 199 height 231
type textarea "hero.moveDown()"
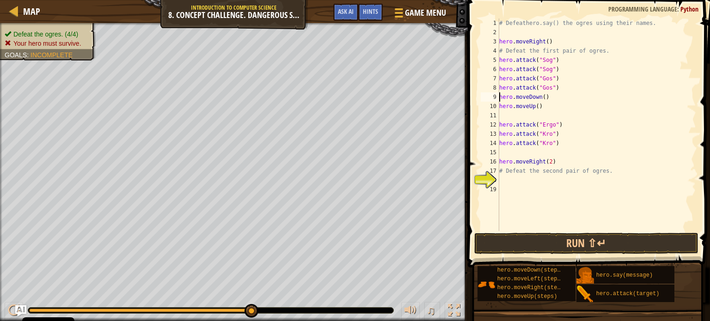
click at [507, 116] on div "# Defeathero.say() the ogres using their names. hero . moveRight ( ) # Defeat t…" at bounding box center [596, 133] width 199 height 231
paste textarea "hero.attack("Ergo")"
click at [569, 125] on div "# Defeathero.say() the ogres using their names. hero . moveRight ( ) # Defeat t…" at bounding box center [596, 133] width 199 height 231
click at [577, 240] on button "Run ⇧↵" at bounding box center [586, 243] width 224 height 21
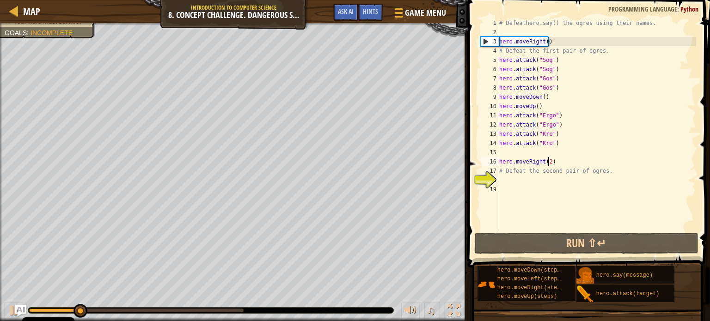
click at [548, 160] on div "# Defeathero.say() the ogres using their names. hero . moveRight ( ) # Defeat t…" at bounding box center [596, 133] width 199 height 231
type textarea "hero.moveRight()"
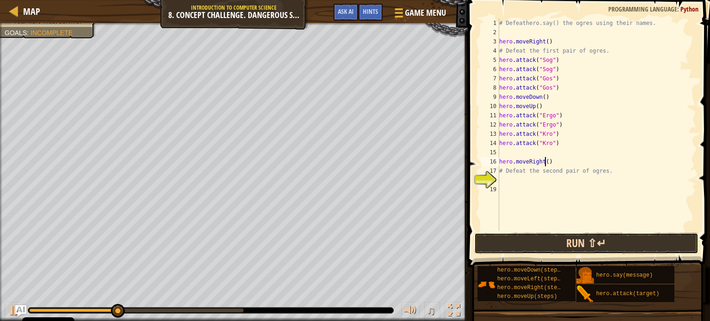
click at [587, 241] on button "Run ⇧↵" at bounding box center [586, 243] width 224 height 21
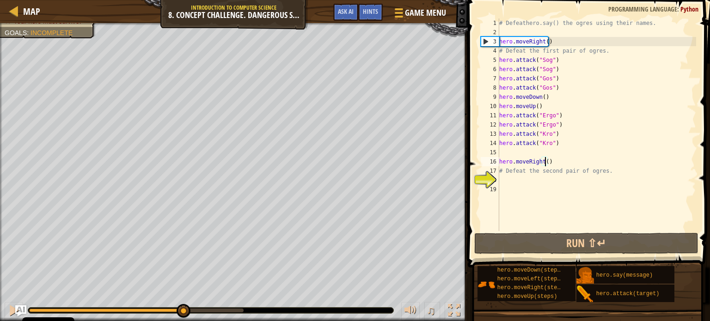
drag, startPoint x: 176, startPoint y: 306, endPoint x: 178, endPoint y: 301, distance: 5.3
click at [178, 0] on body "Cookie Policy CodeCombat uses a few essential and non-essential cookies. Privac…" at bounding box center [355, 0] width 710 height 0
click at [525, 151] on div "# Defeathero.say() the ogres using their names. hero . moveRight ( ) # Defeat t…" at bounding box center [596, 133] width 199 height 231
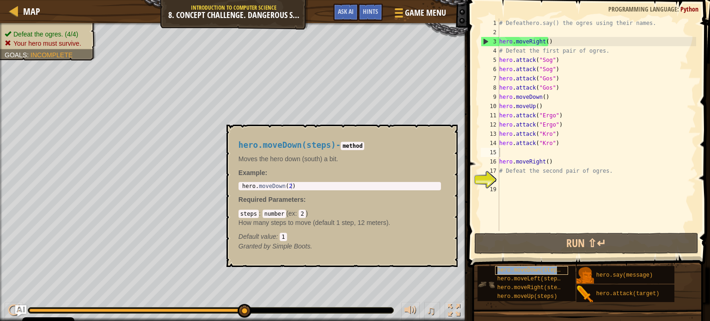
type textarea "hero.moveRight()"
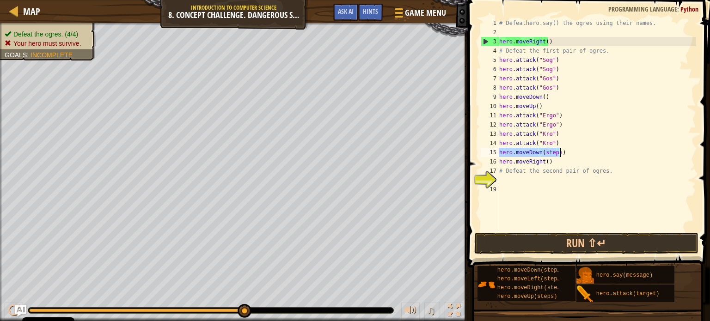
click at [551, 151] on div "# Defeathero.say() the ogres using their names. hero . moveRight ( ) # Defeat t…" at bounding box center [596, 124] width 199 height 213
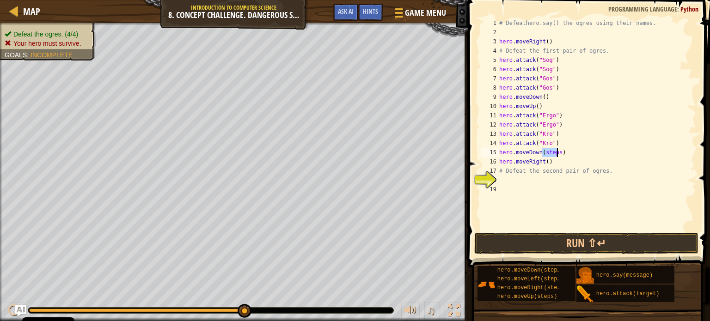
click at [551, 151] on div "# Defeathero.say() the ogres using their names. hero . moveRight ( ) # Defeat t…" at bounding box center [596, 133] width 199 height 231
type textarea "hero.moveDown()"
click at [597, 153] on div "# Defeathero.say() the ogres using their names. hero . moveRight ( ) # Defeat t…" at bounding box center [596, 124] width 199 height 213
click at [594, 153] on div "# Defeathero.say() the ogres using their names. hero . moveRight ( ) # Defeat t…" at bounding box center [596, 133] width 199 height 231
drag, startPoint x: 594, startPoint y: 153, endPoint x: 592, endPoint y: 161, distance: 9.1
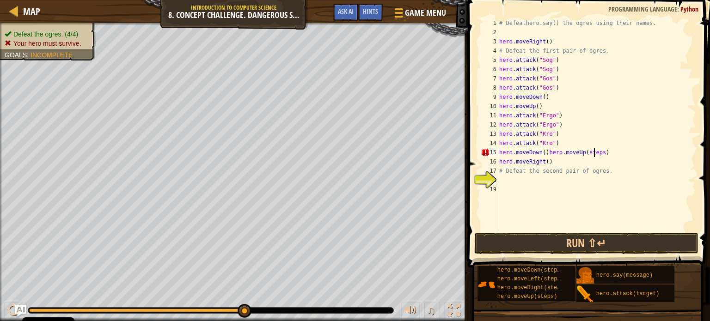
click at [594, 153] on div "# Defeathero.say() the ogres using their names. hero . moveRight ( ) # Defeat t…" at bounding box center [596, 133] width 199 height 231
click at [546, 152] on div "# Defeathero.say() the ogres using their names. hero . moveRight ( ) # Defeat t…" at bounding box center [596, 133] width 199 height 231
click at [545, 172] on div "# Defeathero.say() the ogres using their names. hero . moveRight ( ) # Defeat t…" at bounding box center [596, 133] width 199 height 231
type textarea "hero.moveRight()"
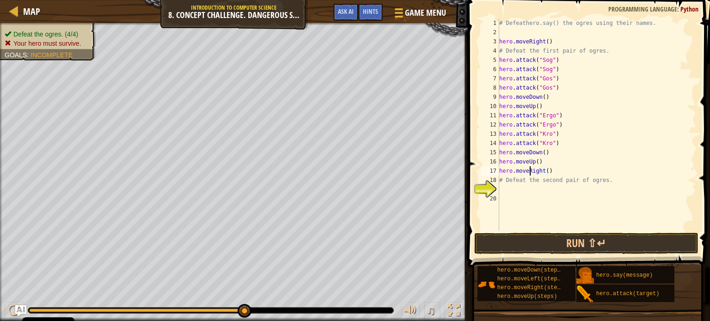
click at [528, 170] on div "# Defeathero.say() the ogres using their names. hero . moveRight ( ) # Defeat t…" at bounding box center [596, 133] width 199 height 231
drag, startPoint x: 548, startPoint y: 171, endPoint x: 474, endPoint y: 168, distance: 74.0
click at [474, 168] on div "hero.moveRight() 1 2 3 4 5 6 7 8 9 10 11 12 13 14 15 16 17 18 19 20 # Defeather…" at bounding box center [587, 152] width 245 height 295
click at [540, 233] on div "1 2 3 4 5 6 7 8 9 10 11 12 13 14 15 16 17 18 19 20 # Defeathero.say() the ogres…" at bounding box center [587, 152] width 245 height 295
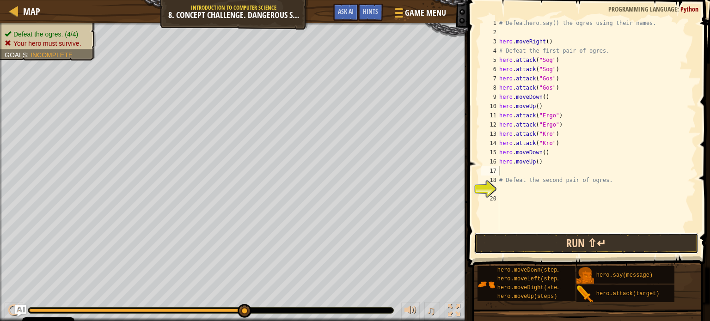
click at [542, 239] on button "Run ⇧↵" at bounding box center [586, 243] width 224 height 21
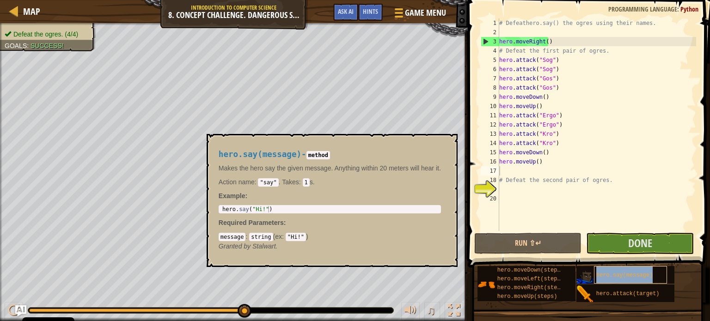
click at [639, 274] on span "hero.say(message)" at bounding box center [624, 275] width 56 height 6
click at [642, 273] on span "hero.say(message)" at bounding box center [624, 275] width 56 height 6
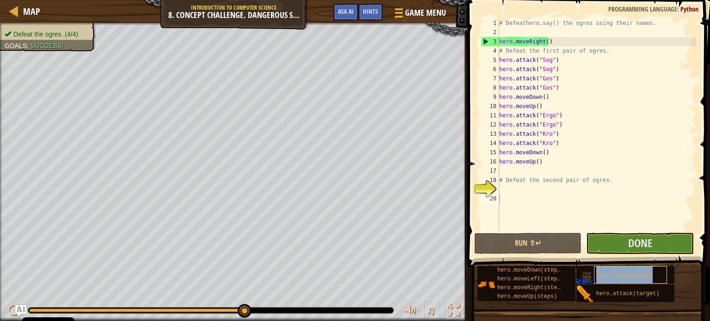
type textarea "# Defeat the second pair of ogres."
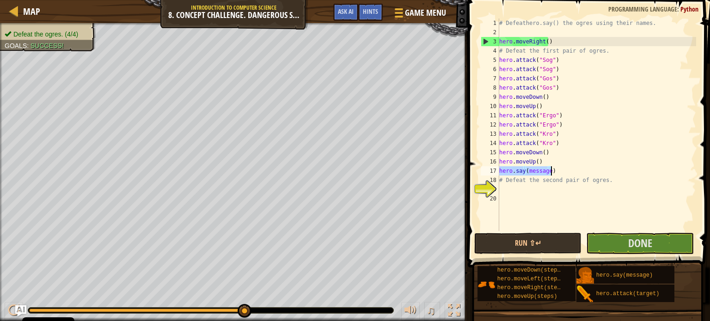
click at [550, 167] on div "# Defeathero.say() the ogres using their names. hero . moveRight ( ) # Defeat t…" at bounding box center [596, 124] width 199 height 213
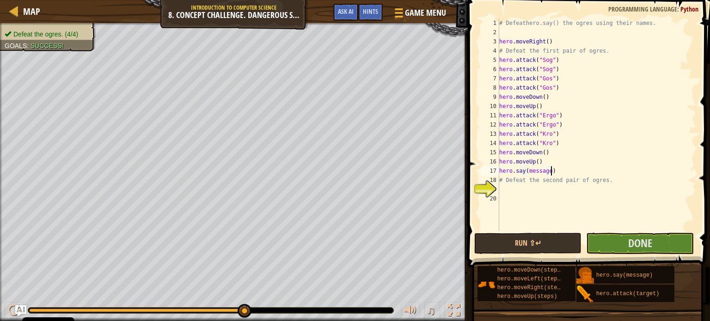
click at [539, 167] on div "# Defeathero.say() the ogres using their names. hero . moveRight ( ) # Defeat t…" at bounding box center [596, 133] width 199 height 231
type textarea "hero.say("HI!")"
click at [609, 247] on button "Done" at bounding box center [640, 243] width 108 height 21
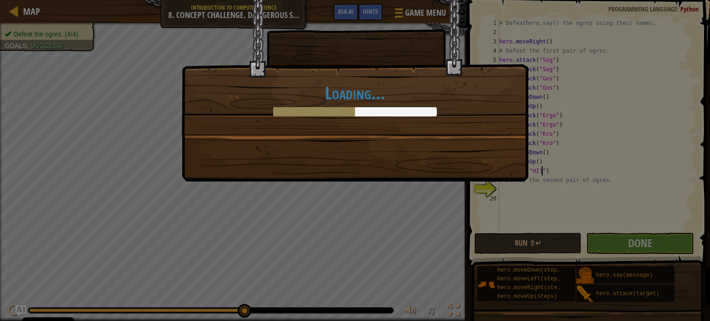
click at [555, 242] on div "Loading..." at bounding box center [355, 160] width 710 height 321
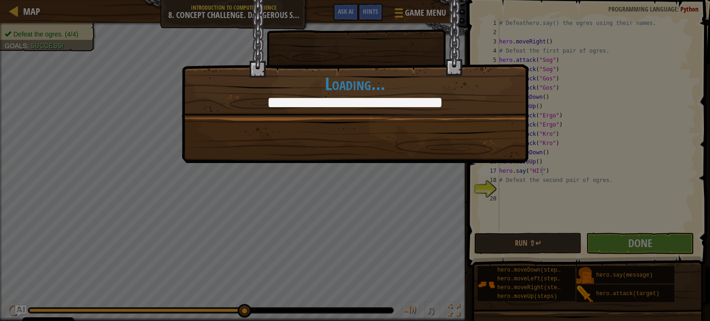
click at [516, 241] on div "Ogres are not masters of camouflage. +0 +0 Continue Loading..." at bounding box center [355, 160] width 710 height 321
click at [493, 234] on div "Ogres are not masters of camouflage. +0 +0 Continue Loading..." at bounding box center [355, 160] width 710 height 321
click at [493, 241] on div "Ogres are not masters of camouflage. +0 +0 Continue Loading..." at bounding box center [355, 160] width 710 height 321
click at [30, 300] on div "Ogres are not masters of camouflage. +0 +0 Continue Loading..." at bounding box center [355, 160] width 710 height 321
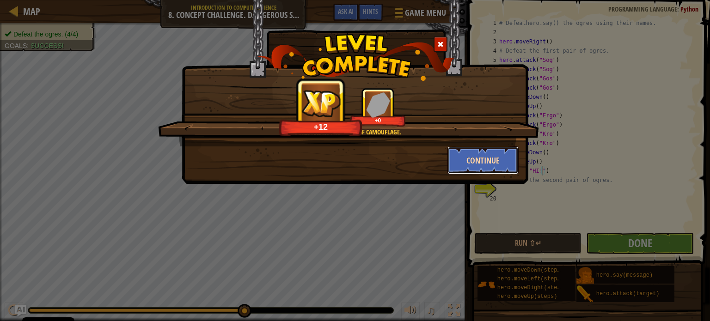
click at [473, 157] on button "Continue" at bounding box center [484, 161] width 72 height 28
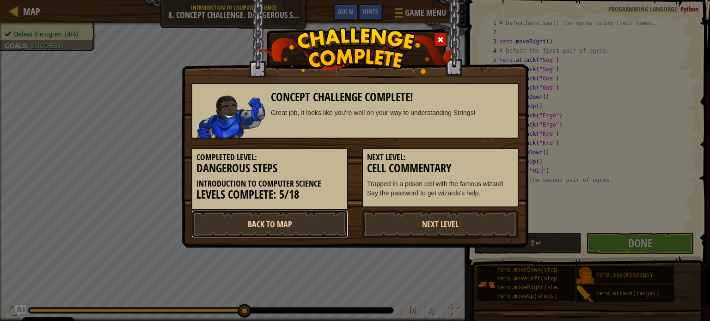
click at [307, 228] on link "Back to Map" at bounding box center [269, 224] width 157 height 28
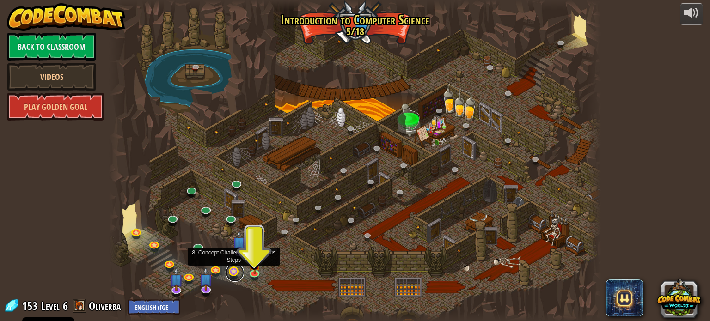
click at [233, 272] on link at bounding box center [235, 273] width 18 height 18
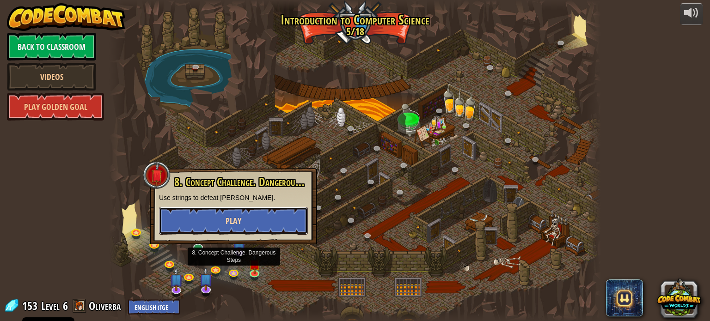
click at [209, 223] on button "Play" at bounding box center [233, 221] width 149 height 28
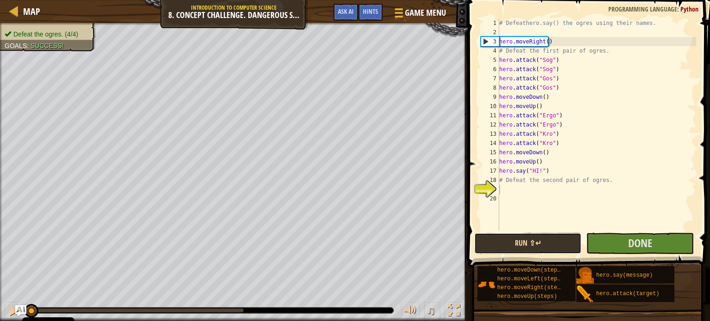
click at [531, 238] on button "Run ⇧↵" at bounding box center [528, 243] width 108 height 21
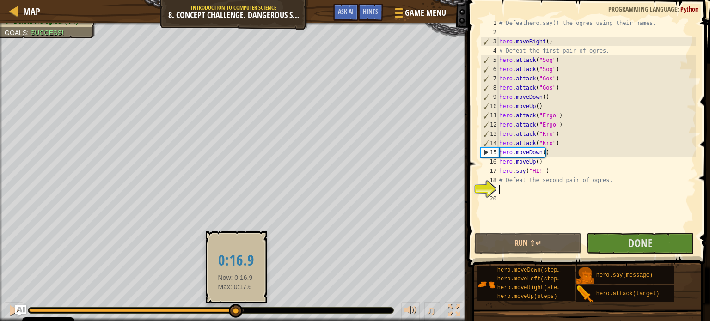
drag, startPoint x: 46, startPoint y: 308, endPoint x: 235, endPoint y: 311, distance: 189.1
click at [235, 311] on div at bounding box center [236, 311] width 14 height 14
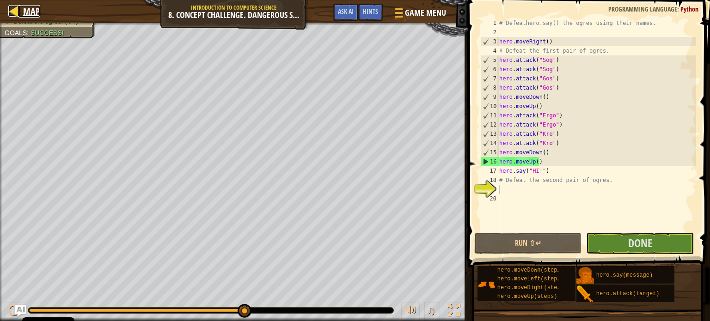
click at [17, 9] on div at bounding box center [14, 11] width 12 height 12
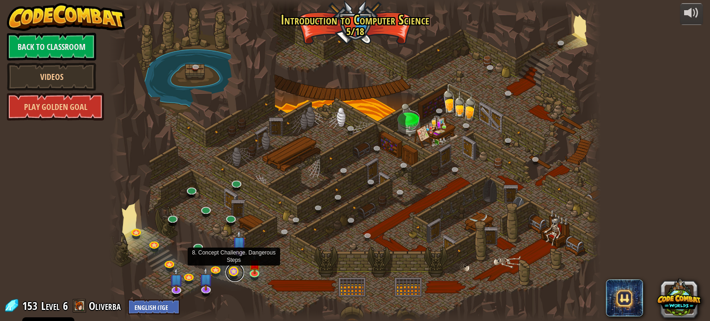
click at [234, 271] on link at bounding box center [235, 273] width 18 height 18
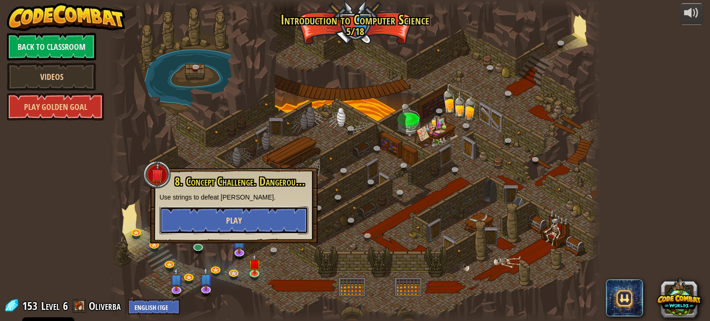
click at [239, 221] on span "Play" at bounding box center [234, 221] width 16 height 12
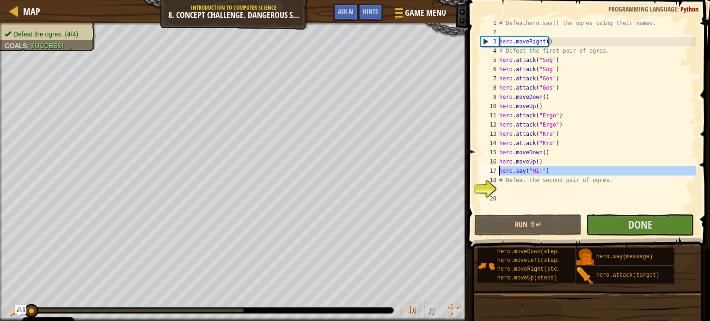
click at [487, 173] on div "17" at bounding box center [490, 170] width 18 height 9
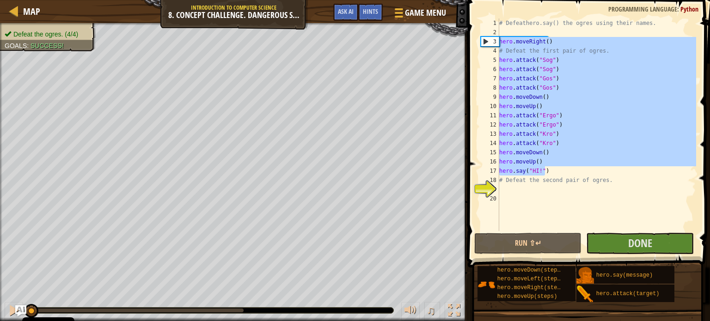
drag, startPoint x: 564, startPoint y: 172, endPoint x: 497, endPoint y: 39, distance: 148.2
click at [497, 39] on div "hero.say("HI!") 1 2 3 4 5 6 7 8 9 10 11 12 13 14 15 16 17 18 19 20 # Defeathero…" at bounding box center [587, 124] width 217 height 213
type textarea "hero.moveRight() # Defeat the first pair of ogres."
